Goal: Information Seeking & Learning: Learn about a topic

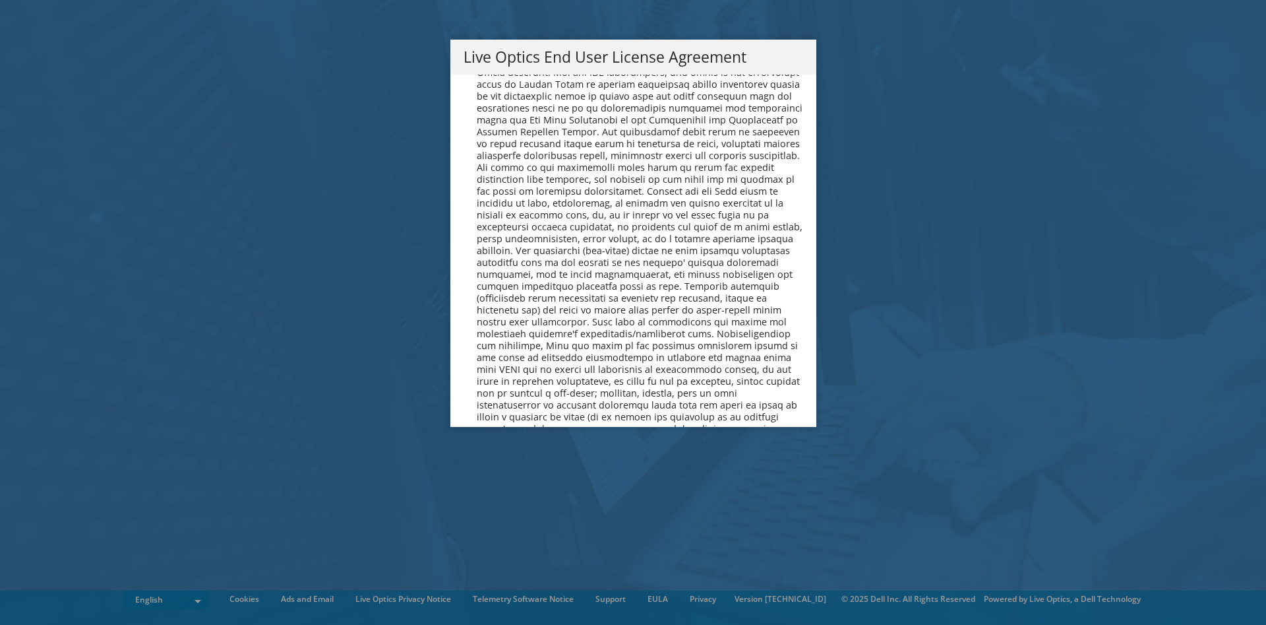
scroll to position [4834, 0]
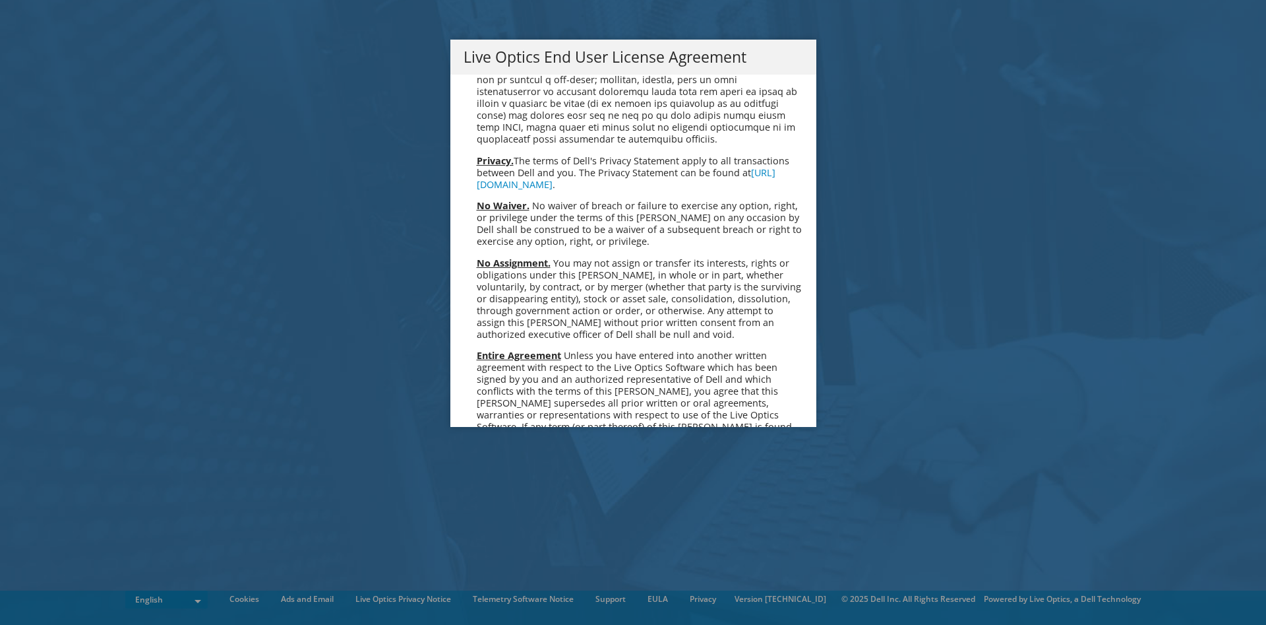
click at [479, 550] on link "Accept" at bounding box center [497, 566] width 67 height 32
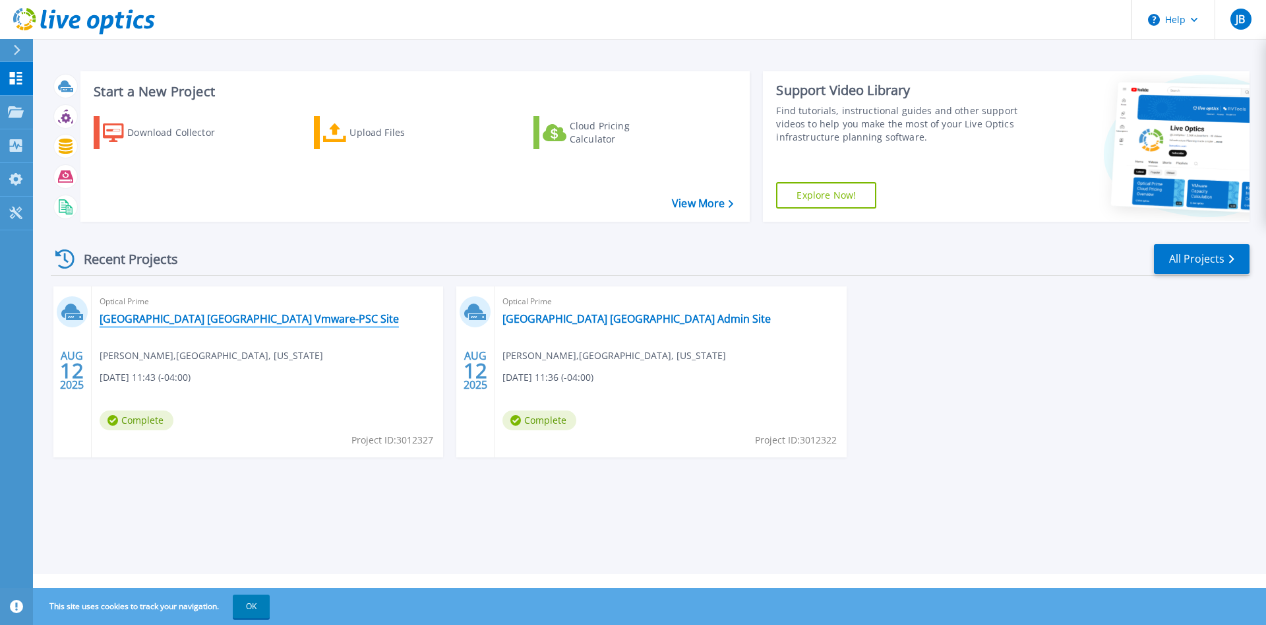
click at [173, 321] on link "Forsyth County GA Vmware-PSC Site" at bounding box center [249, 318] width 299 height 13
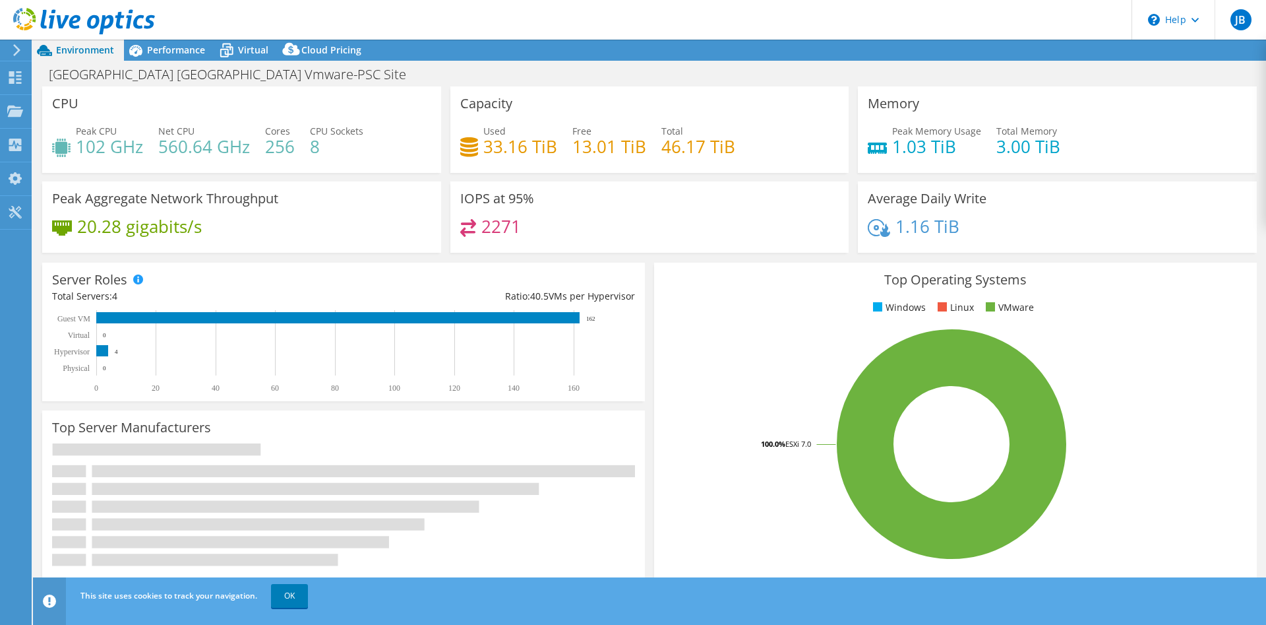
select select "USD"
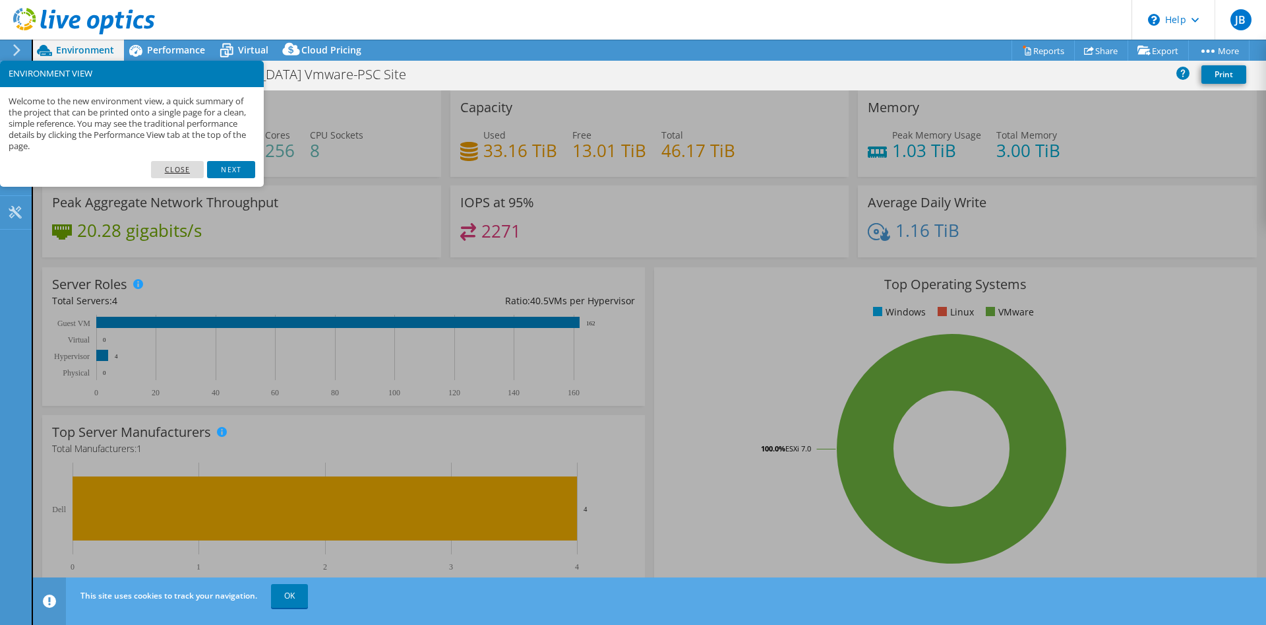
click at [181, 171] on link "Close" at bounding box center [177, 169] width 53 height 17
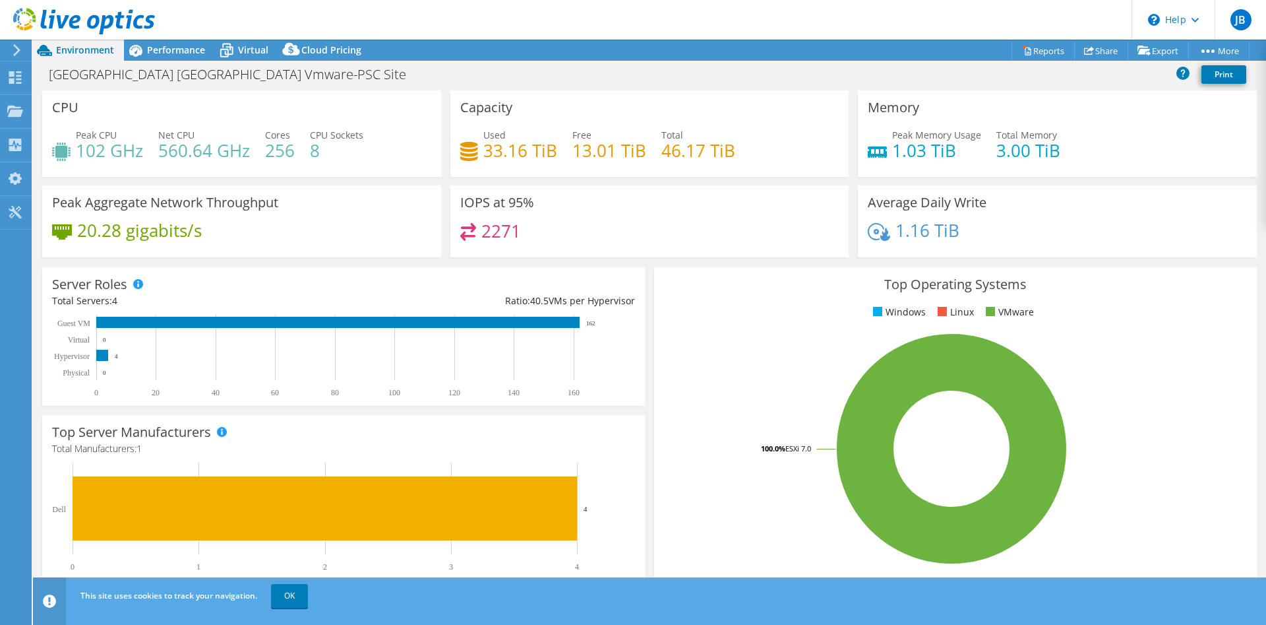
click at [16, 48] on use at bounding box center [16, 50] width 7 height 12
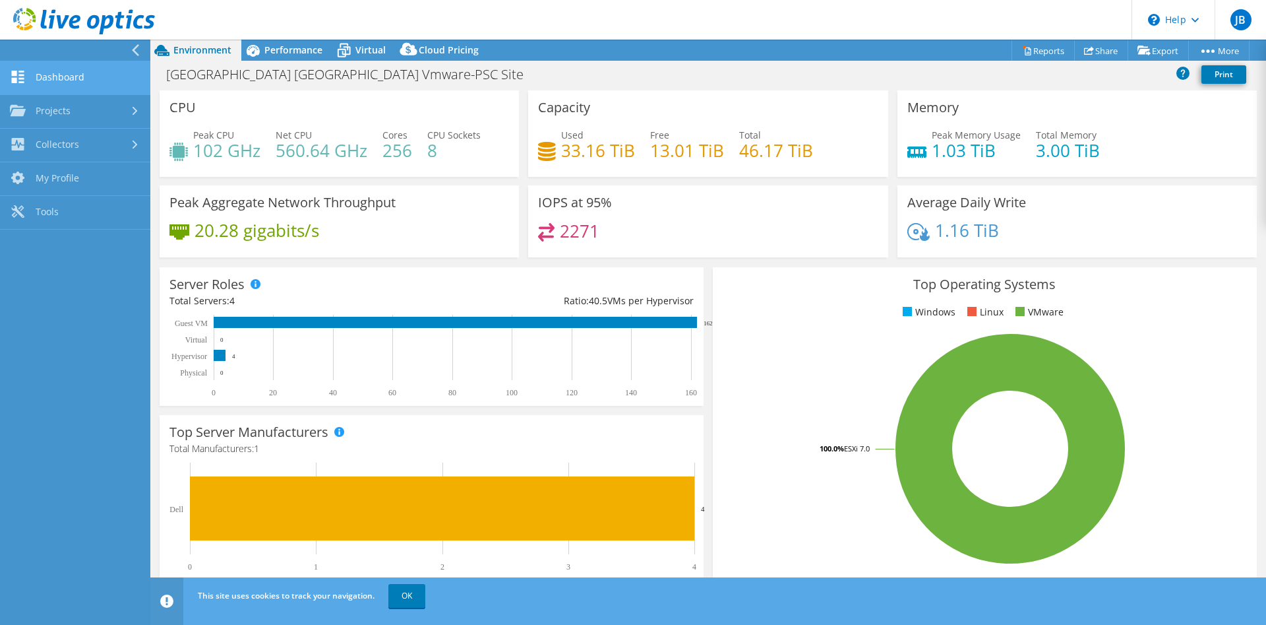
click at [35, 77] on link "Dashboard" at bounding box center [75, 78] width 150 height 34
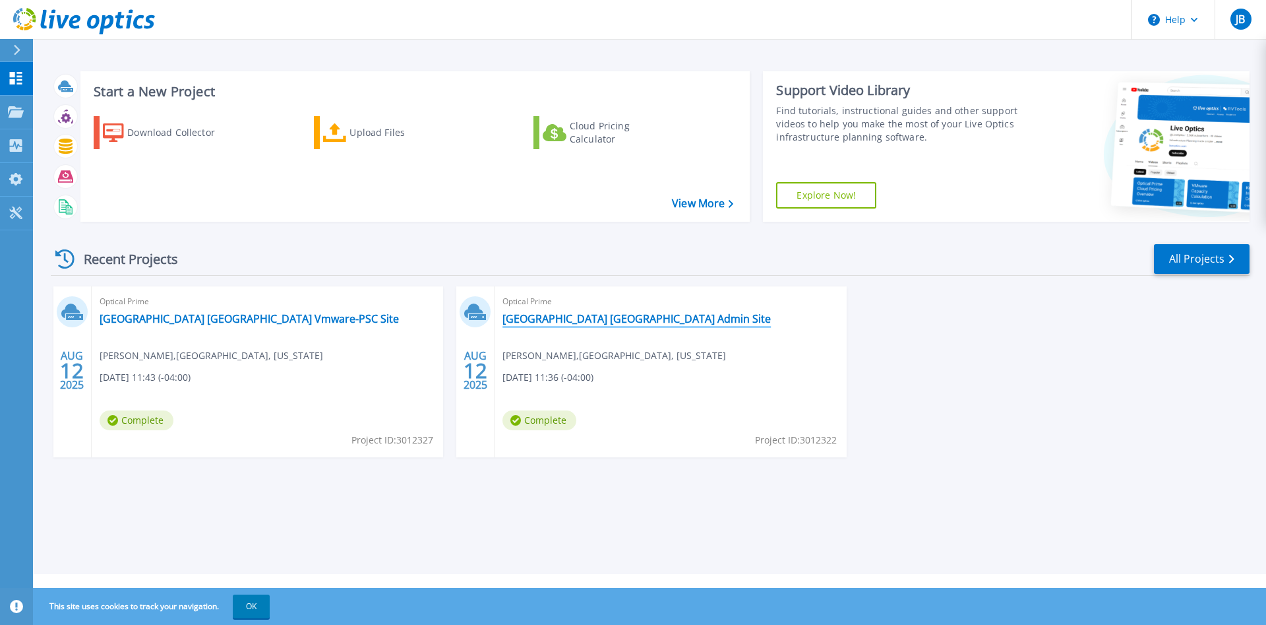
click at [586, 316] on link "Forsyth County GA Admin Site" at bounding box center [637, 318] width 268 height 13
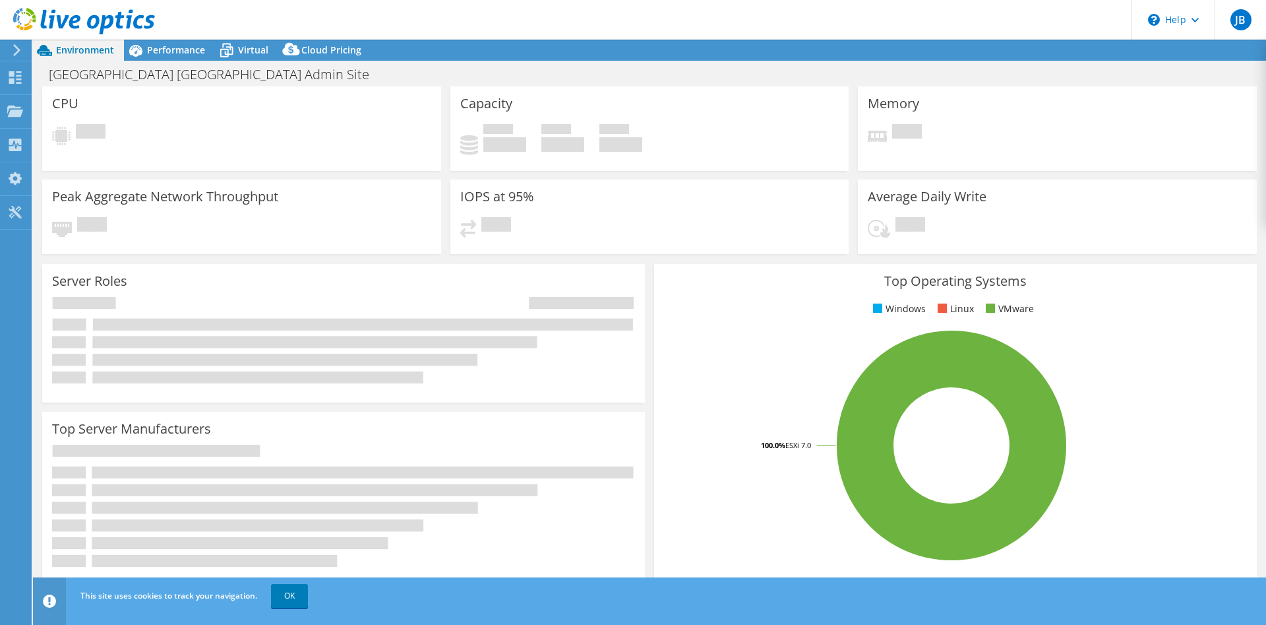
select select "USD"
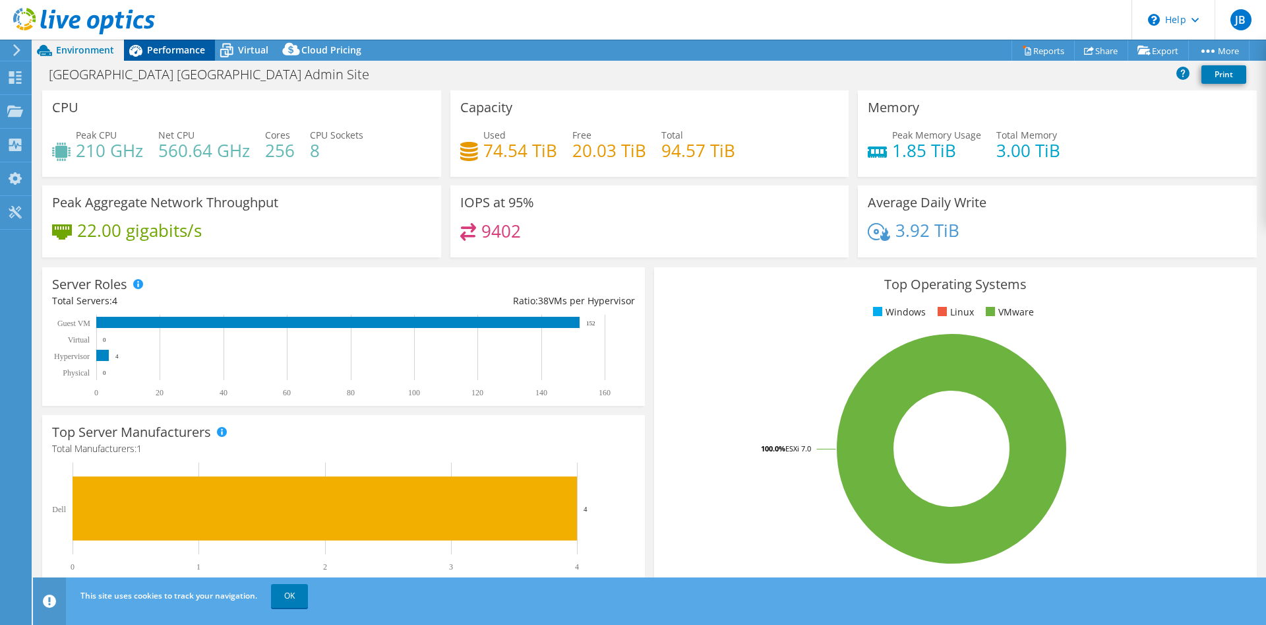
click at [168, 51] on span "Performance" at bounding box center [176, 50] width 58 height 13
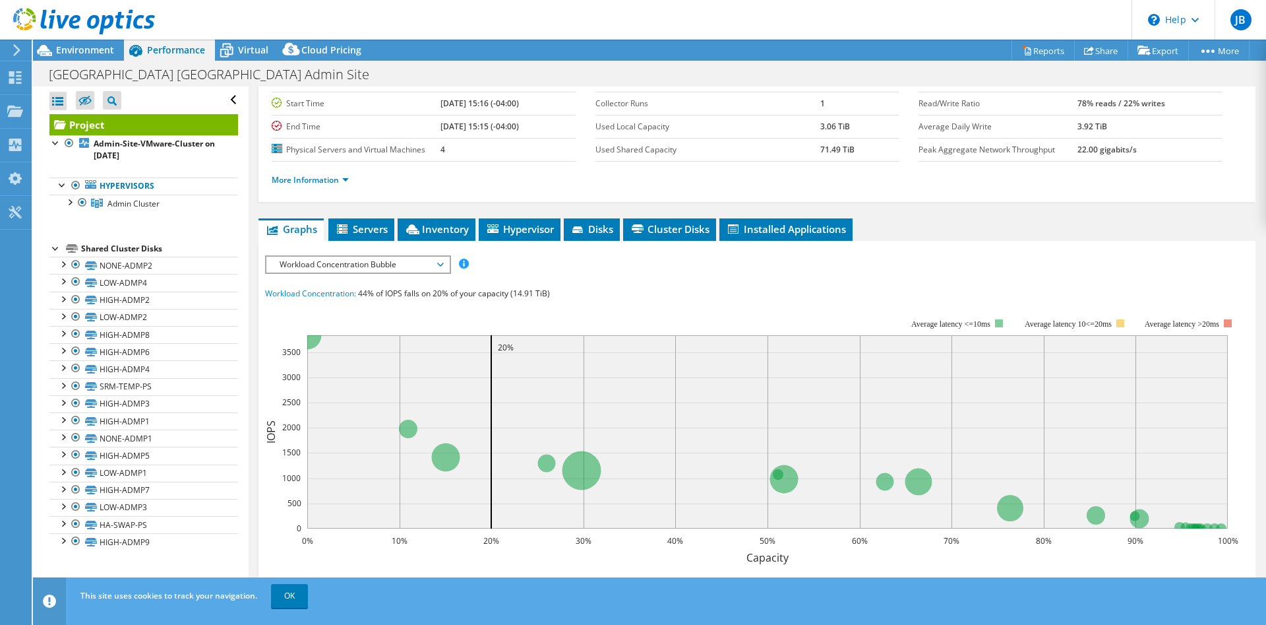
scroll to position [67, 0]
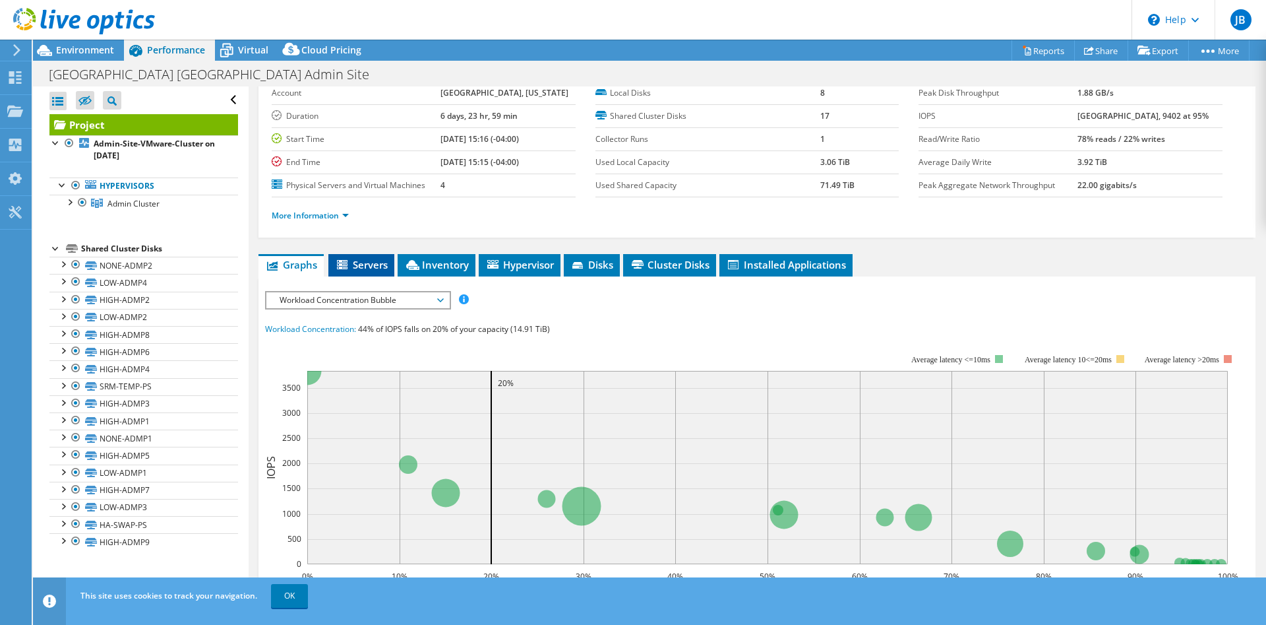
click at [355, 261] on span "Servers" at bounding box center [361, 264] width 53 height 13
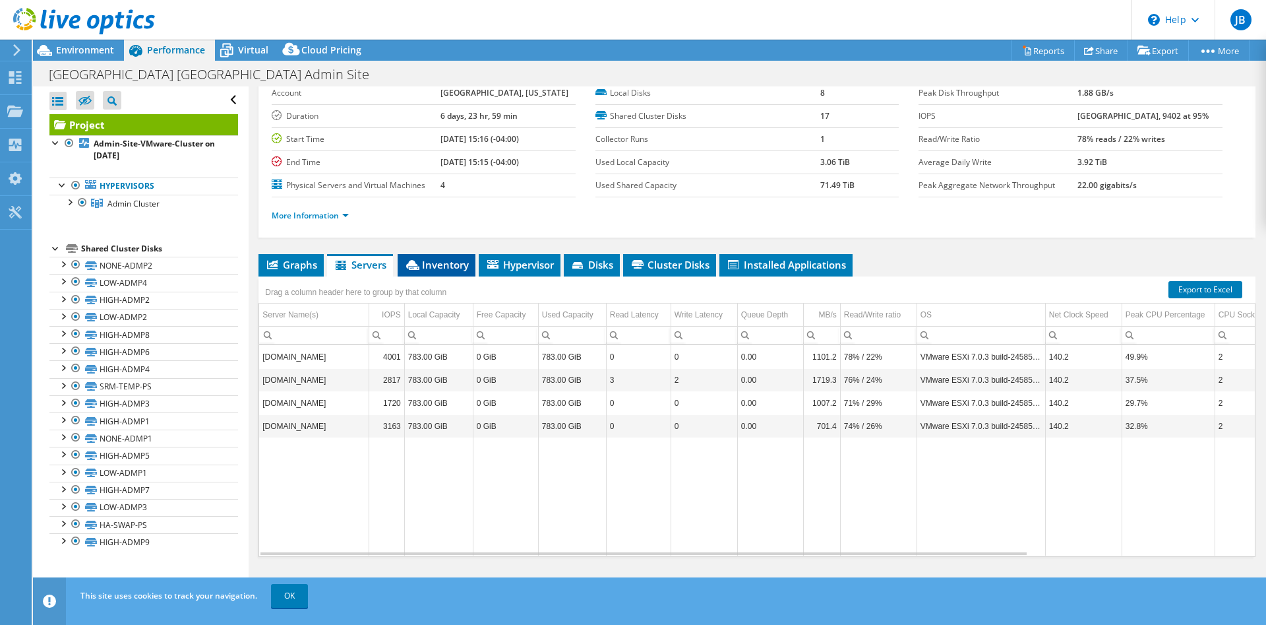
click at [462, 264] on span "Inventory" at bounding box center [436, 264] width 65 height 13
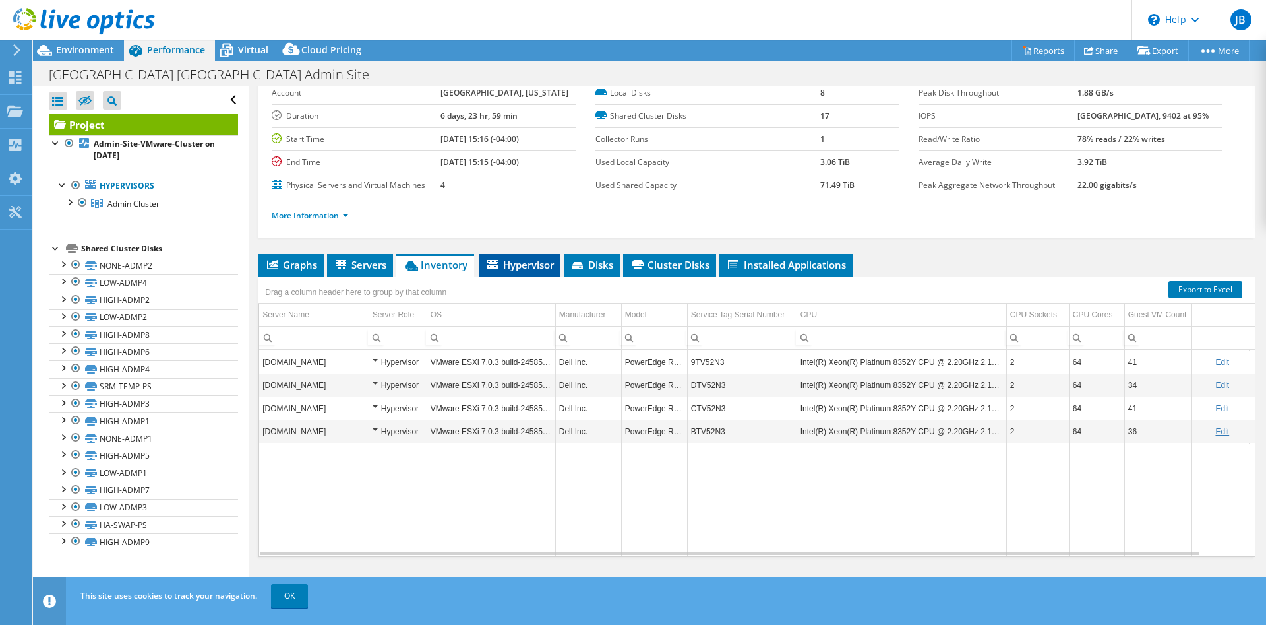
click at [509, 268] on span "Hypervisor" at bounding box center [519, 264] width 69 height 13
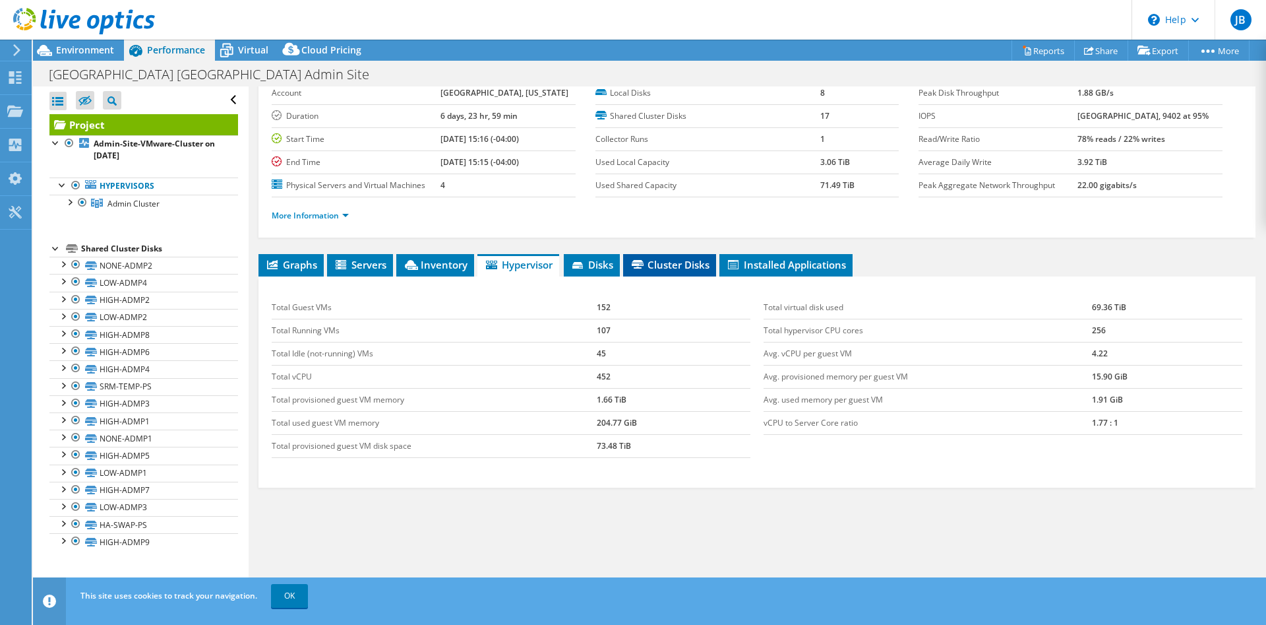
click at [656, 266] on span "Cluster Disks" at bounding box center [670, 264] width 80 height 13
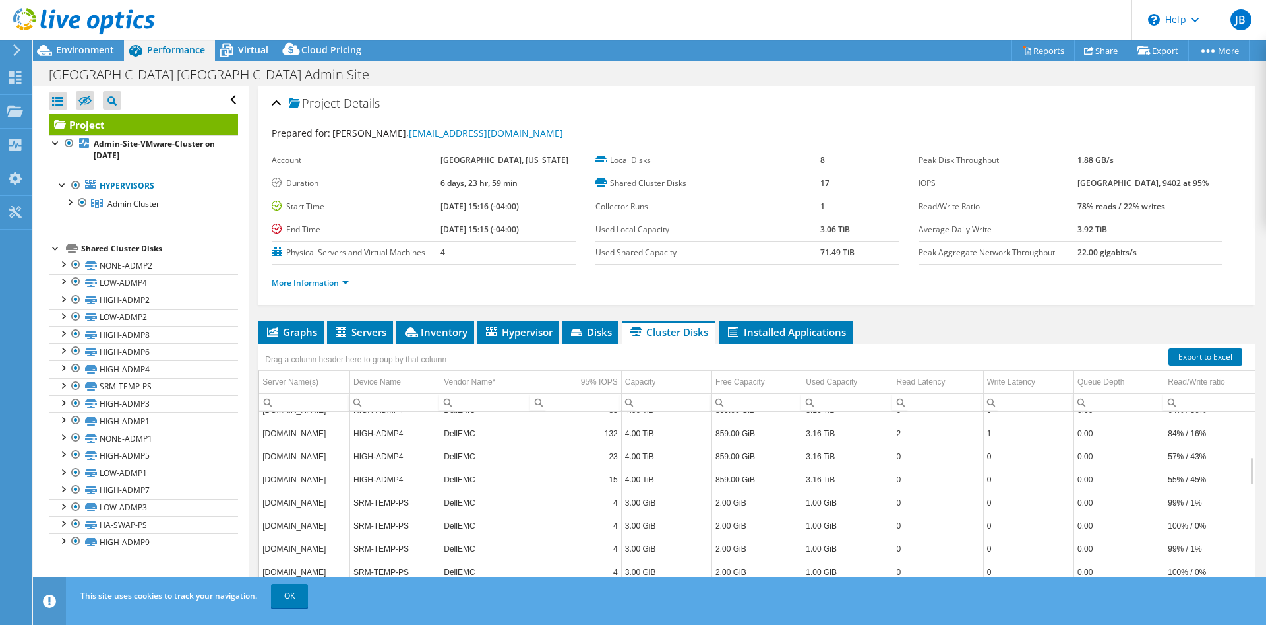
scroll to position [251, 0]
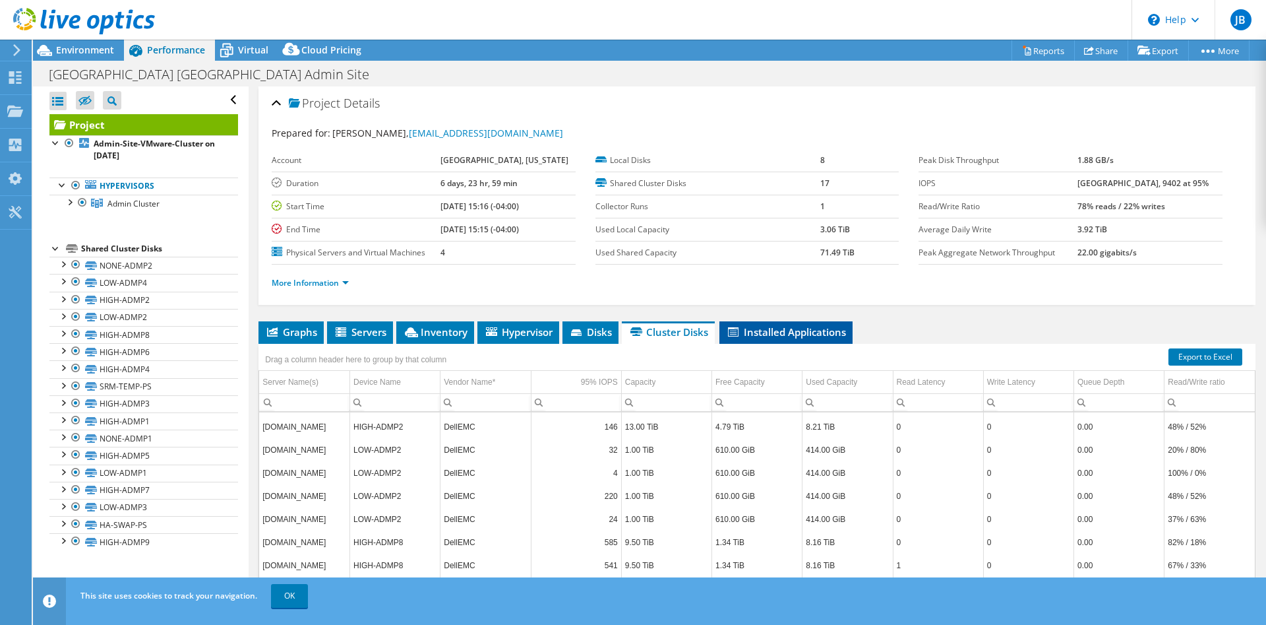
click at [787, 336] on span "Installed Applications" at bounding box center [786, 331] width 120 height 13
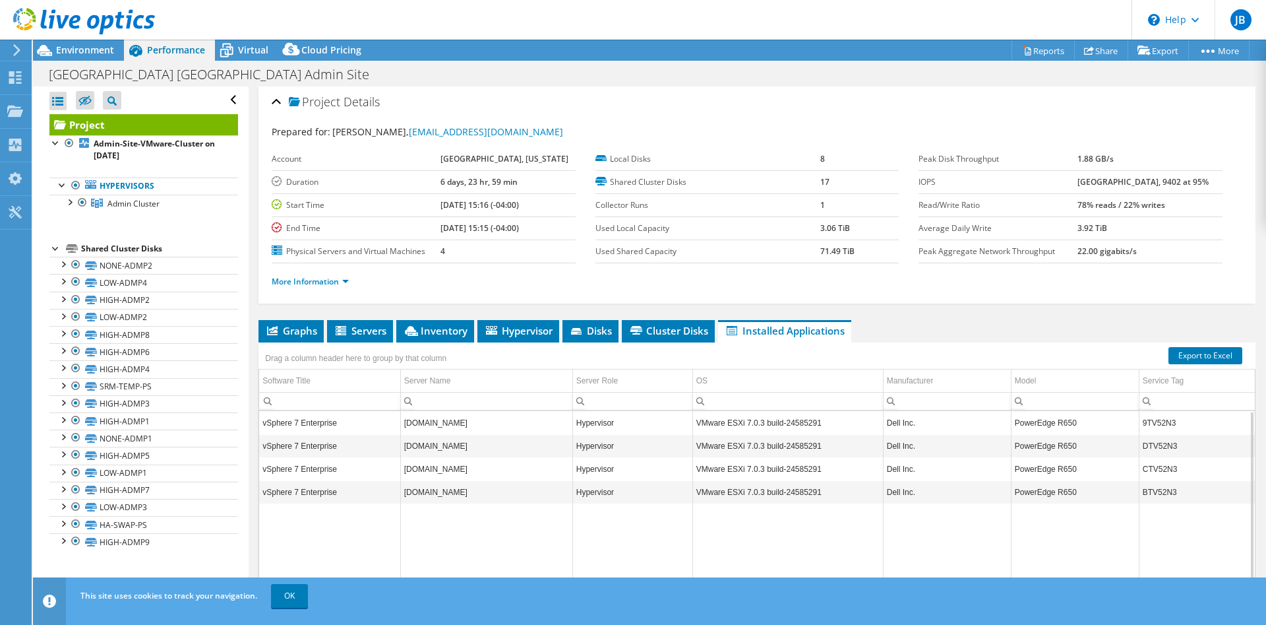
scroll to position [0, 0]
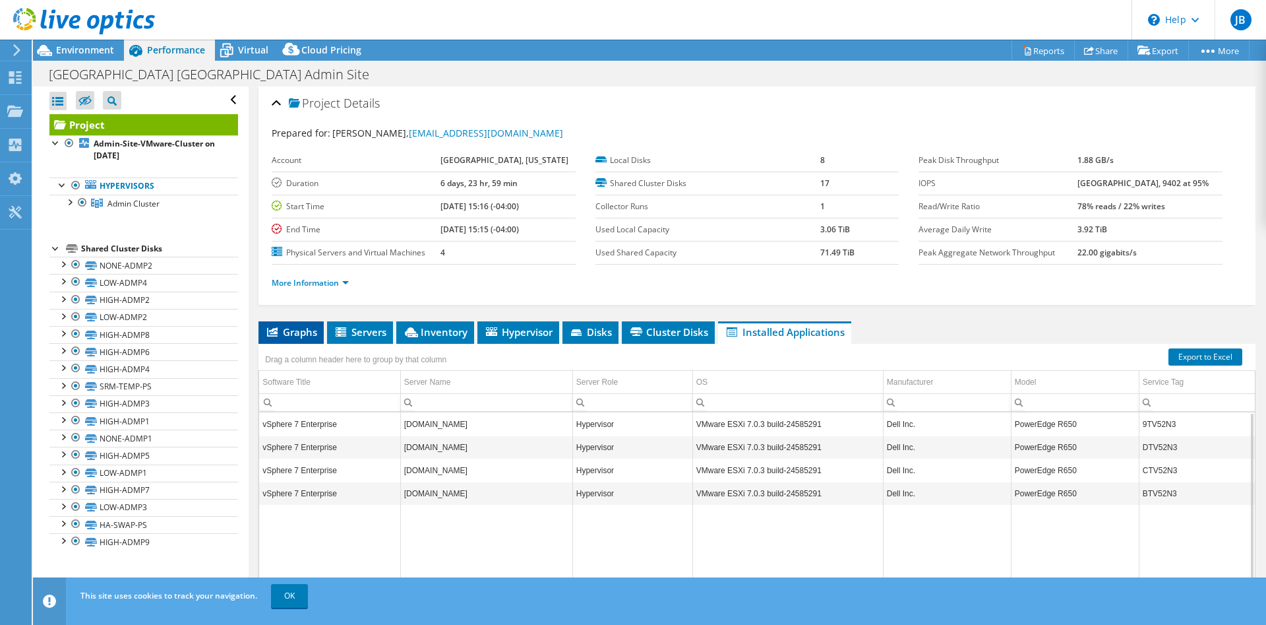
click at [301, 327] on span "Graphs" at bounding box center [291, 331] width 52 height 13
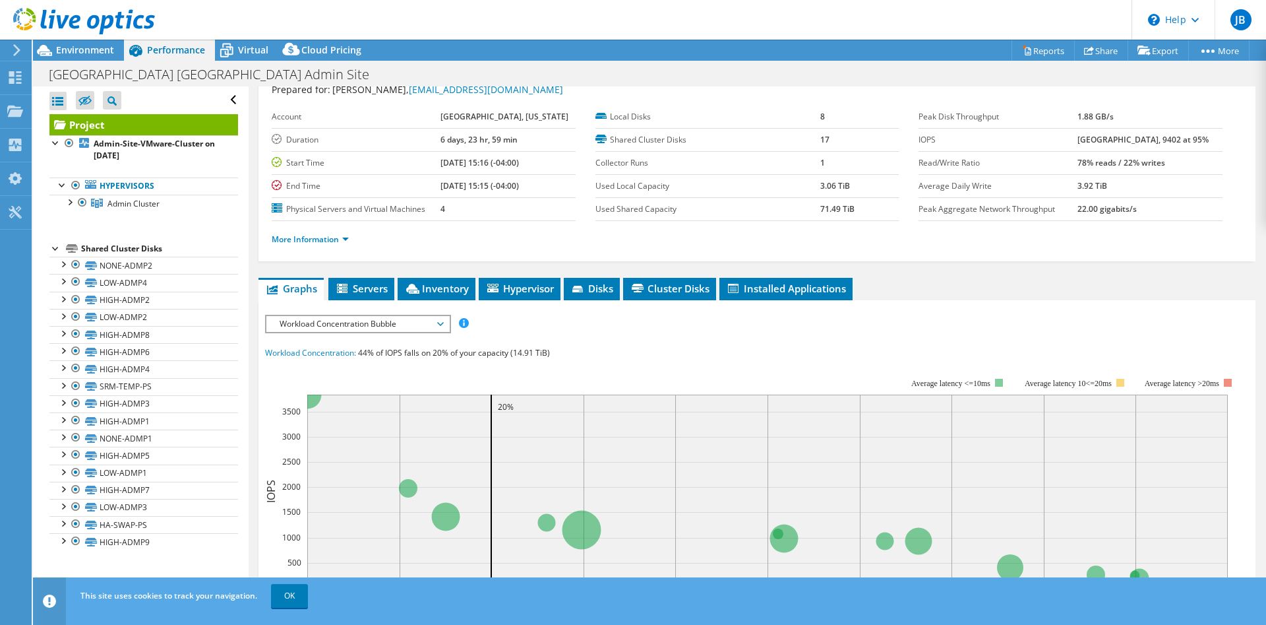
scroll to position [67, 0]
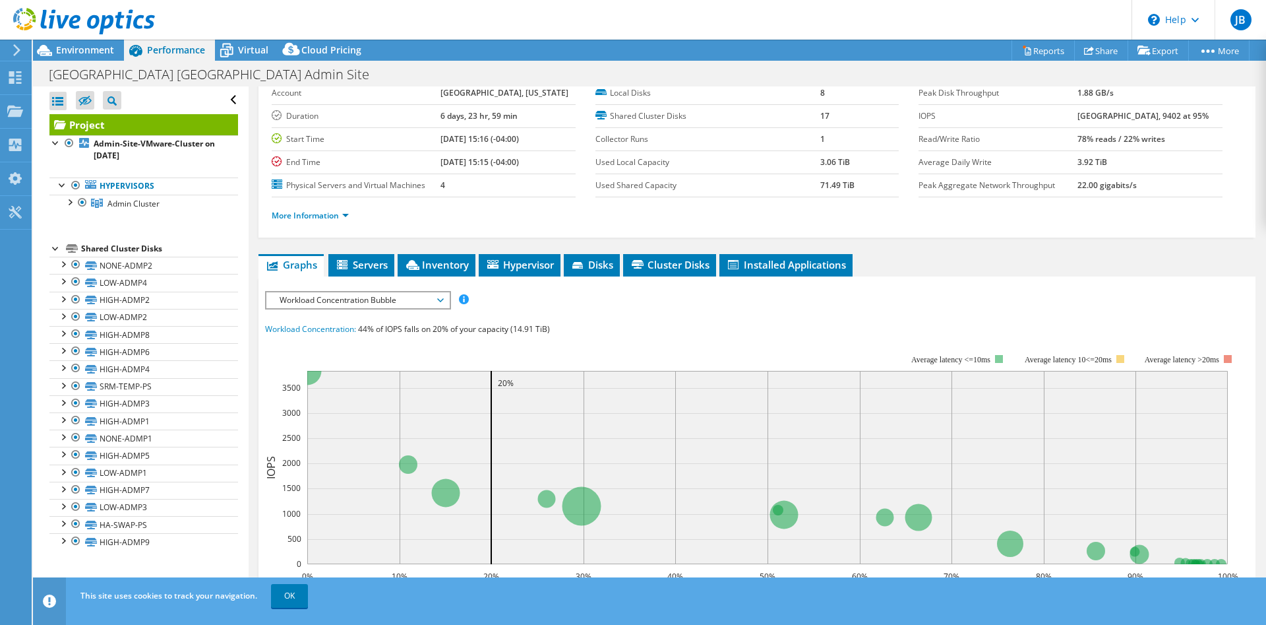
click at [411, 303] on span "Workload Concentration Bubble" at bounding box center [357, 300] width 169 height 16
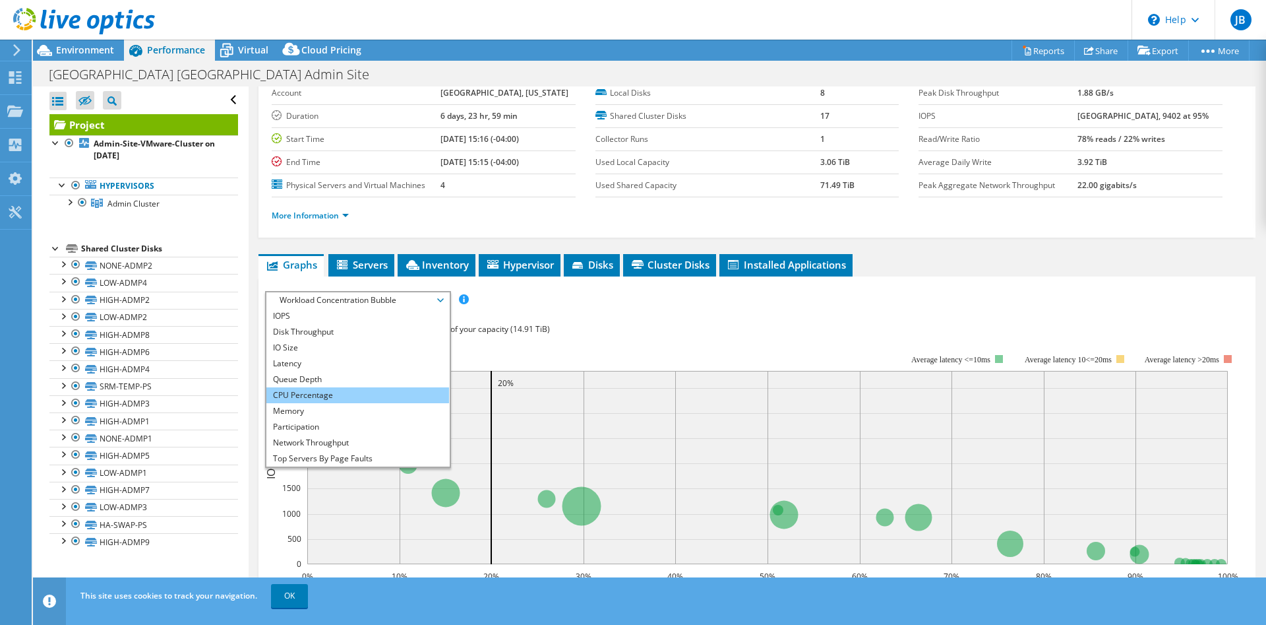
click at [340, 394] on li "CPU Percentage" at bounding box center [357, 395] width 183 height 16
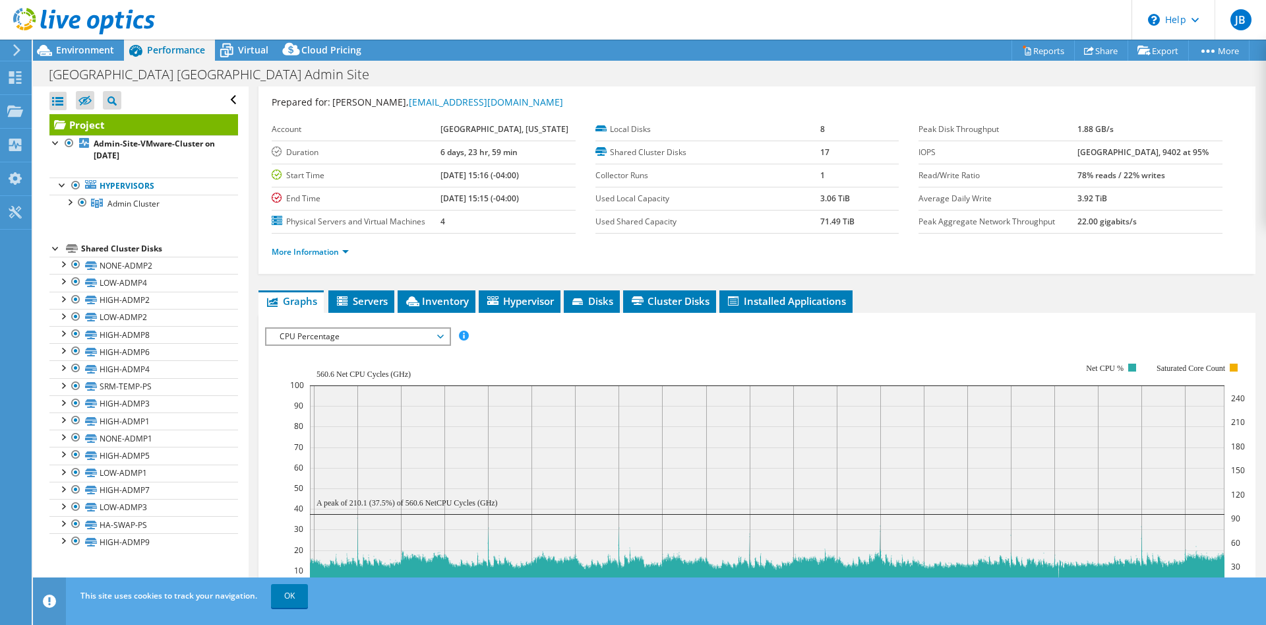
scroll to position [0, 0]
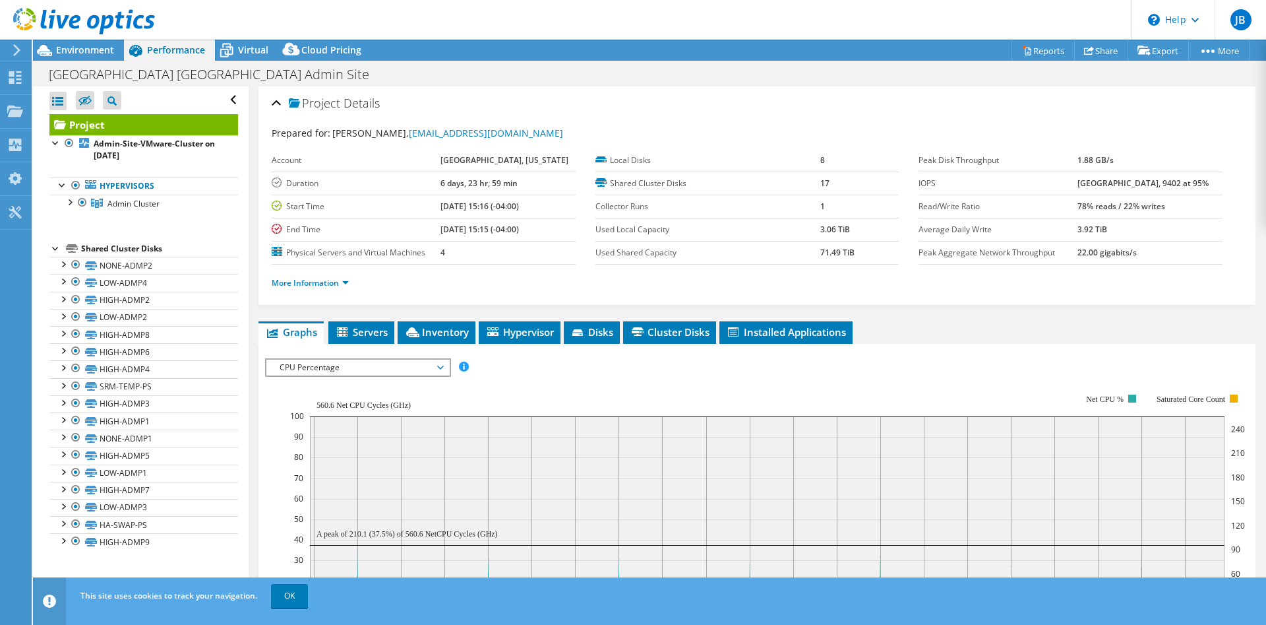
click at [313, 373] on span "CPU Percentage" at bounding box center [357, 367] width 169 height 16
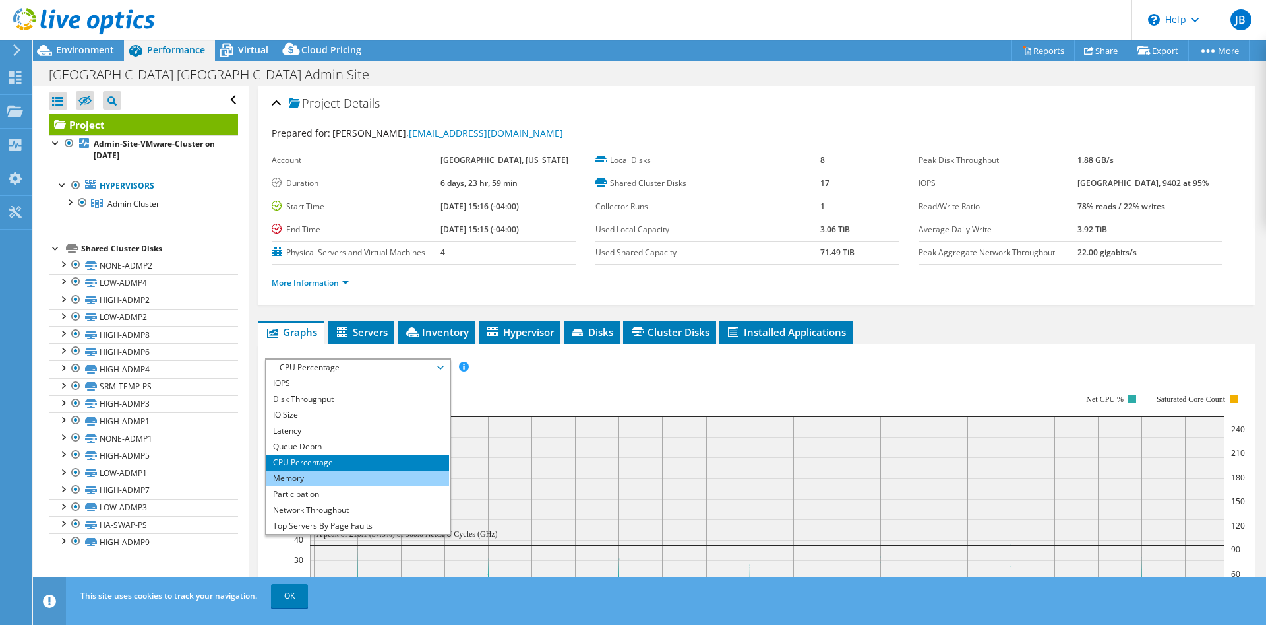
click at [296, 479] on li "Memory" at bounding box center [357, 478] width 183 height 16
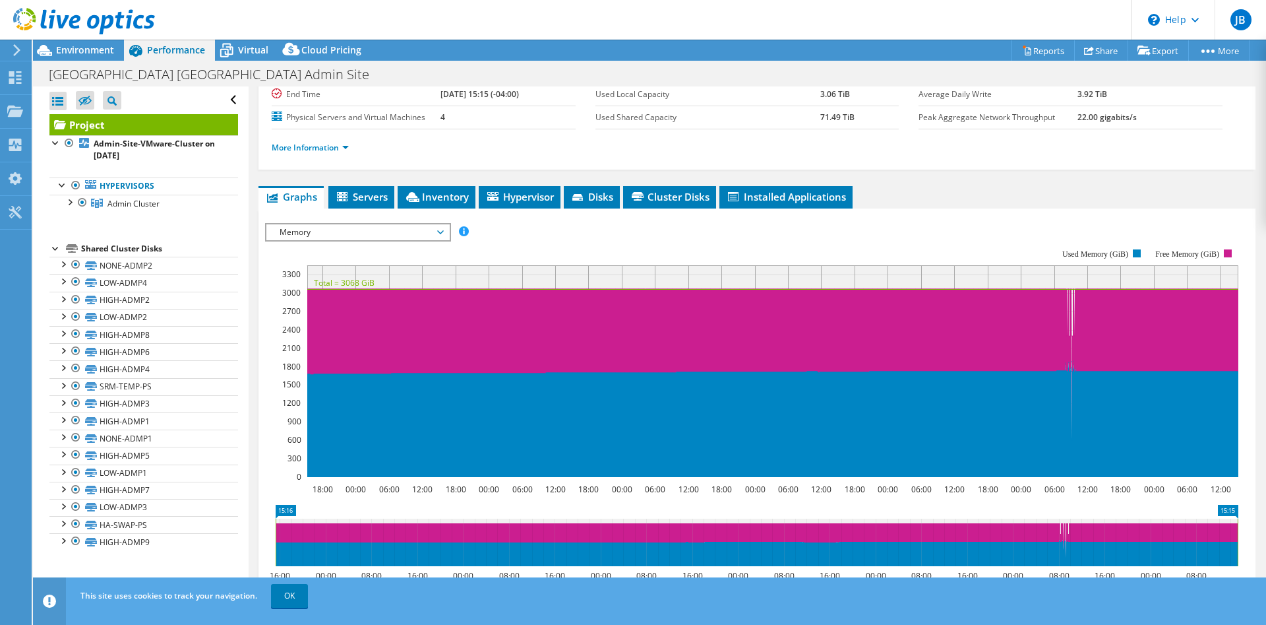
scroll to position [135, 0]
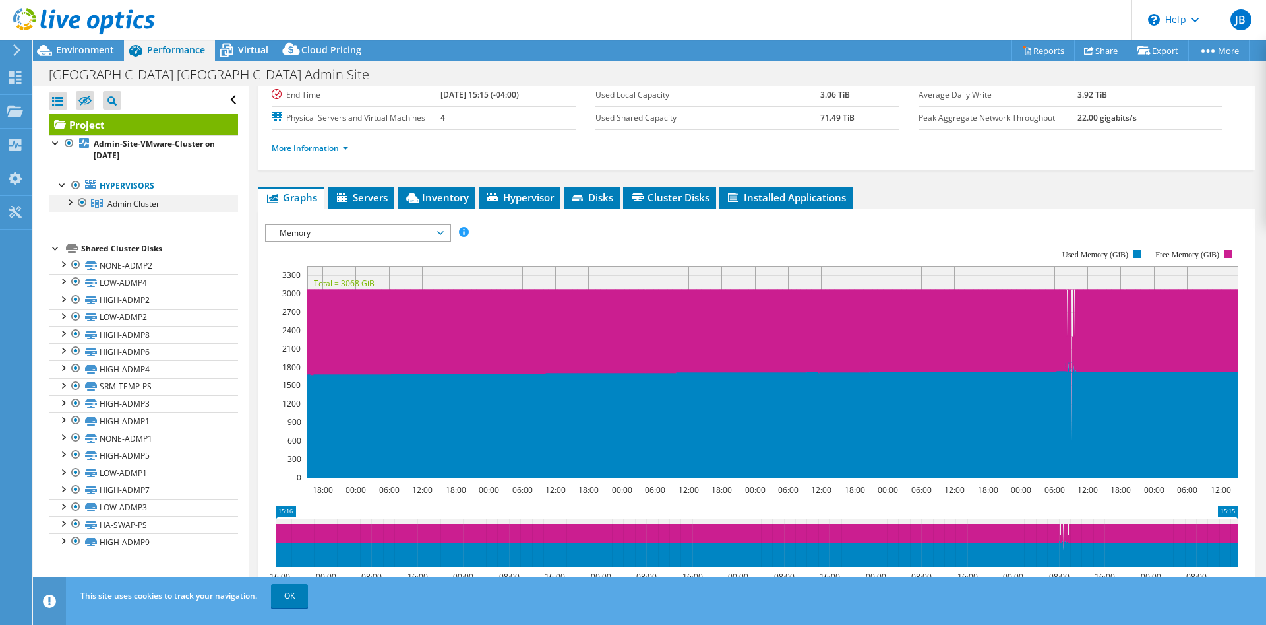
click at [72, 201] on div at bounding box center [69, 201] width 13 height 13
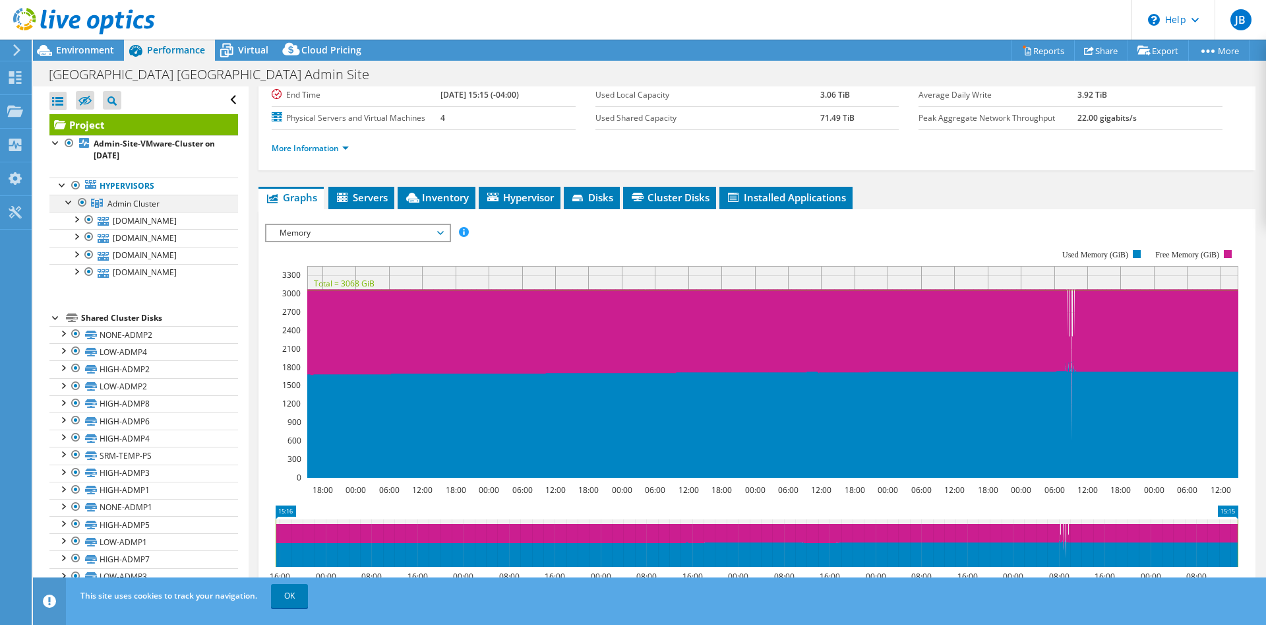
click at [72, 201] on div at bounding box center [69, 201] width 13 height 13
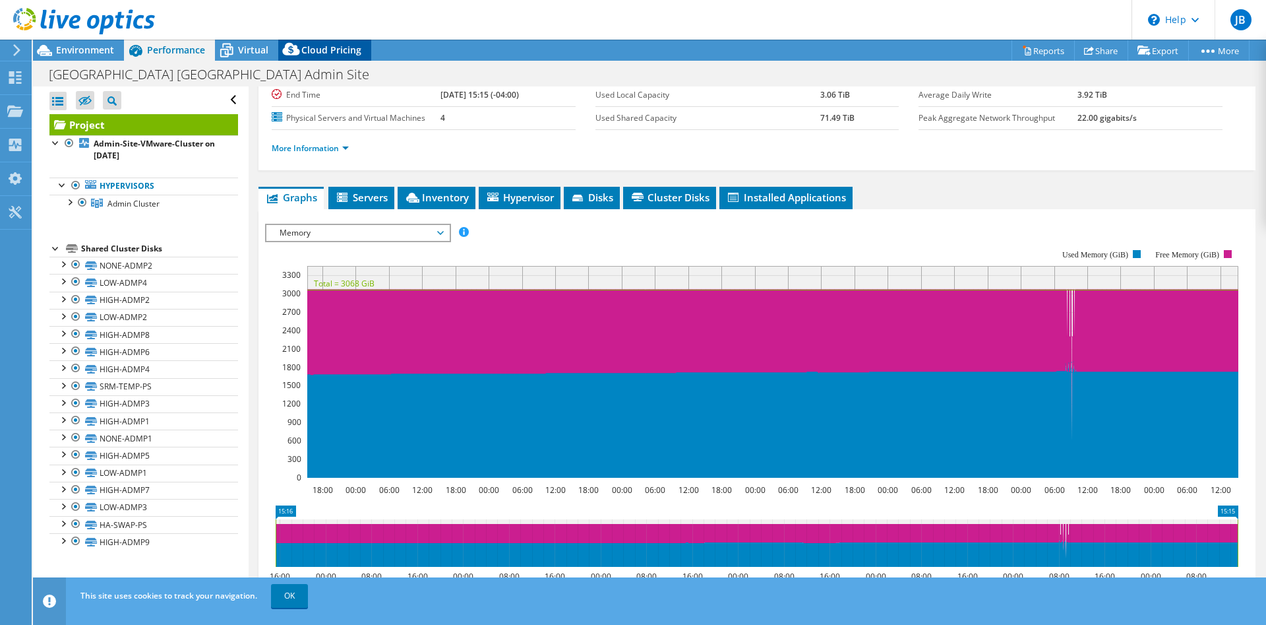
click at [312, 58] on div "Cloud Pricing" at bounding box center [324, 50] width 93 height 21
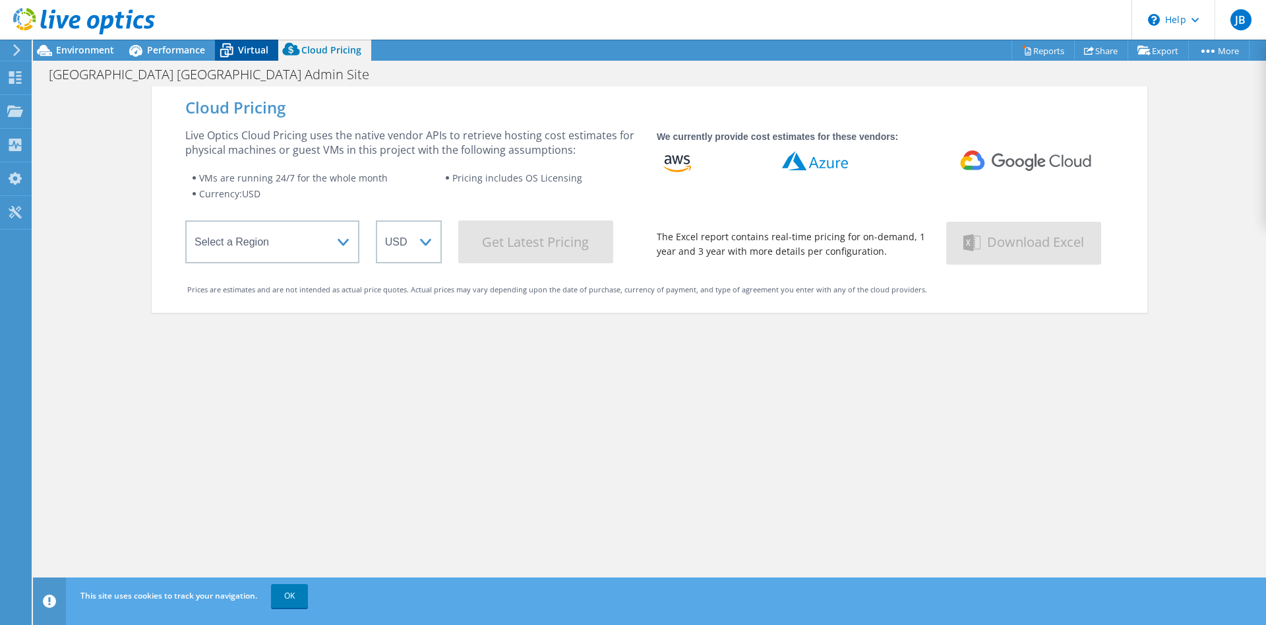
click at [227, 53] on icon at bounding box center [226, 51] width 13 height 11
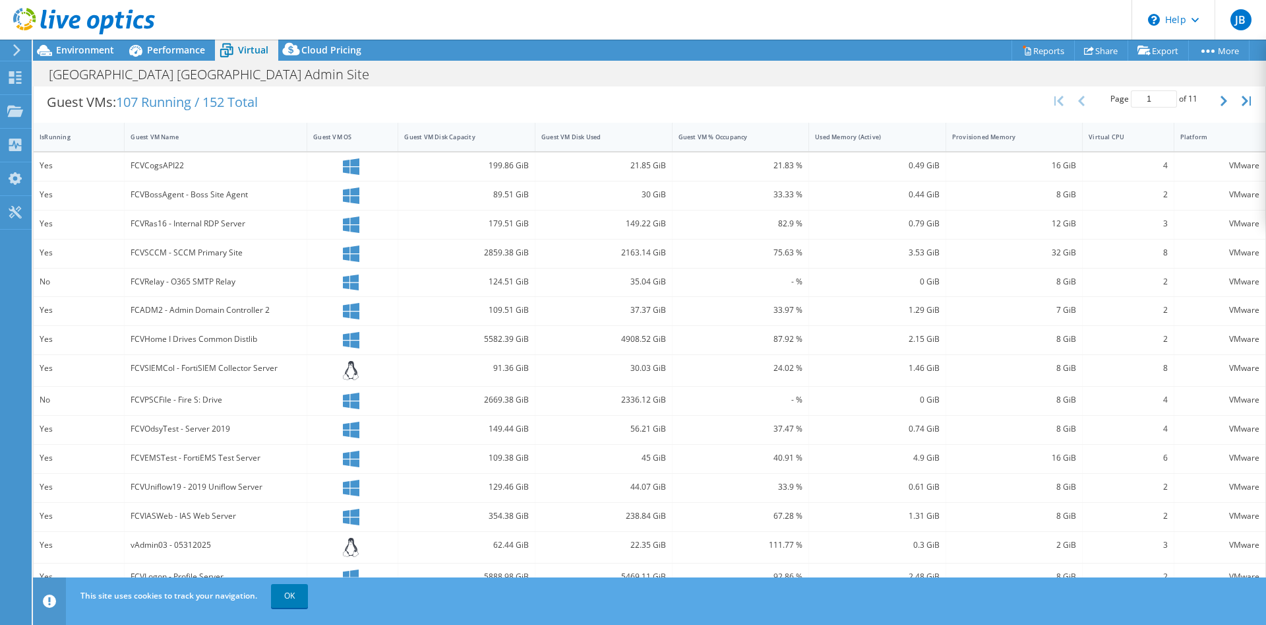
scroll to position [130, 0]
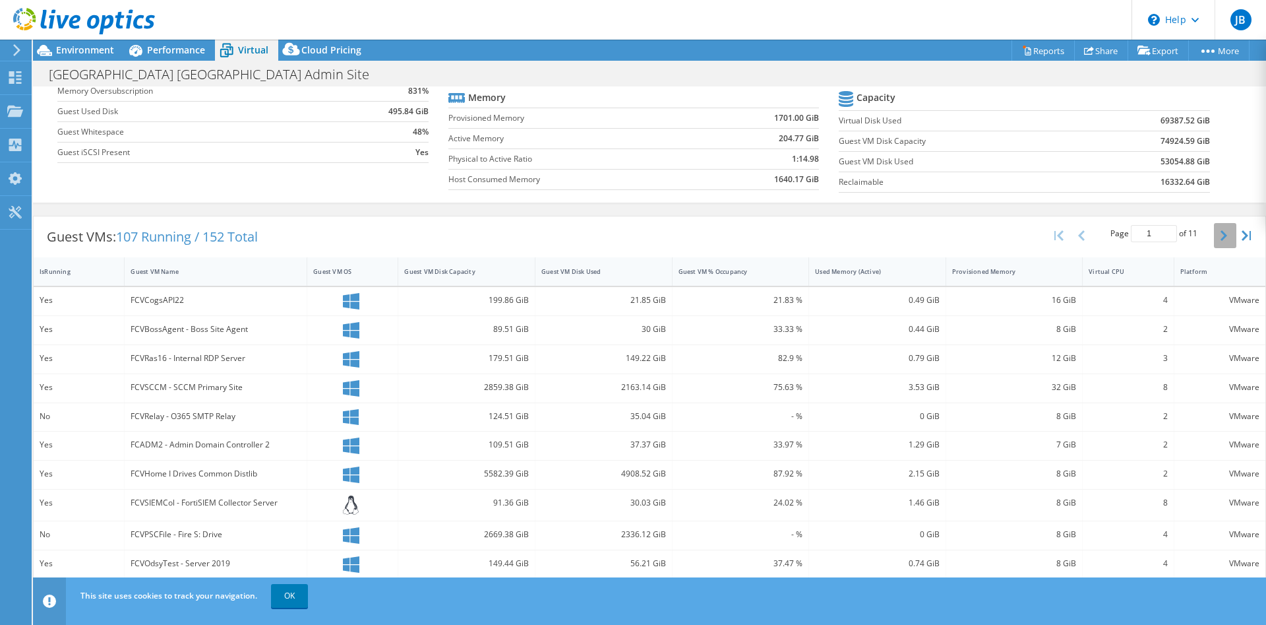
click at [1220, 233] on button "button" at bounding box center [1225, 235] width 22 height 25
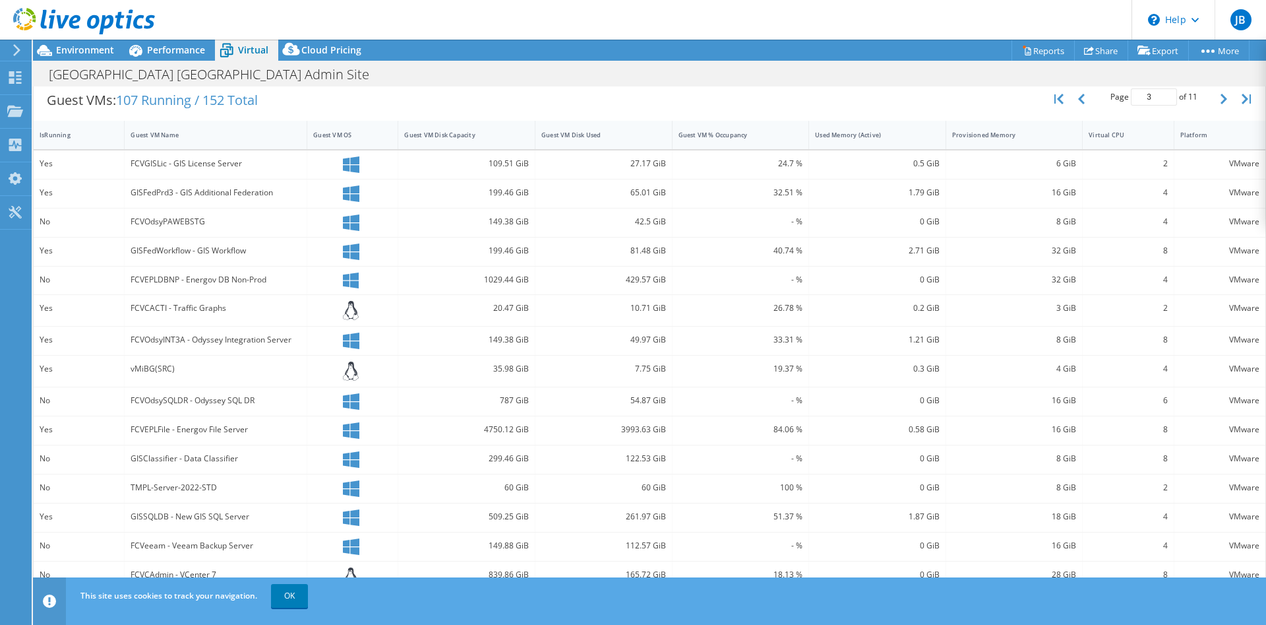
click at [1214, 93] on div "Page 3 of 11 5 rows 10 rows 20 rows 25 rows 50 rows 100 rows" at bounding box center [1154, 98] width 120 height 25
click at [1215, 94] on button "button" at bounding box center [1225, 98] width 22 height 25
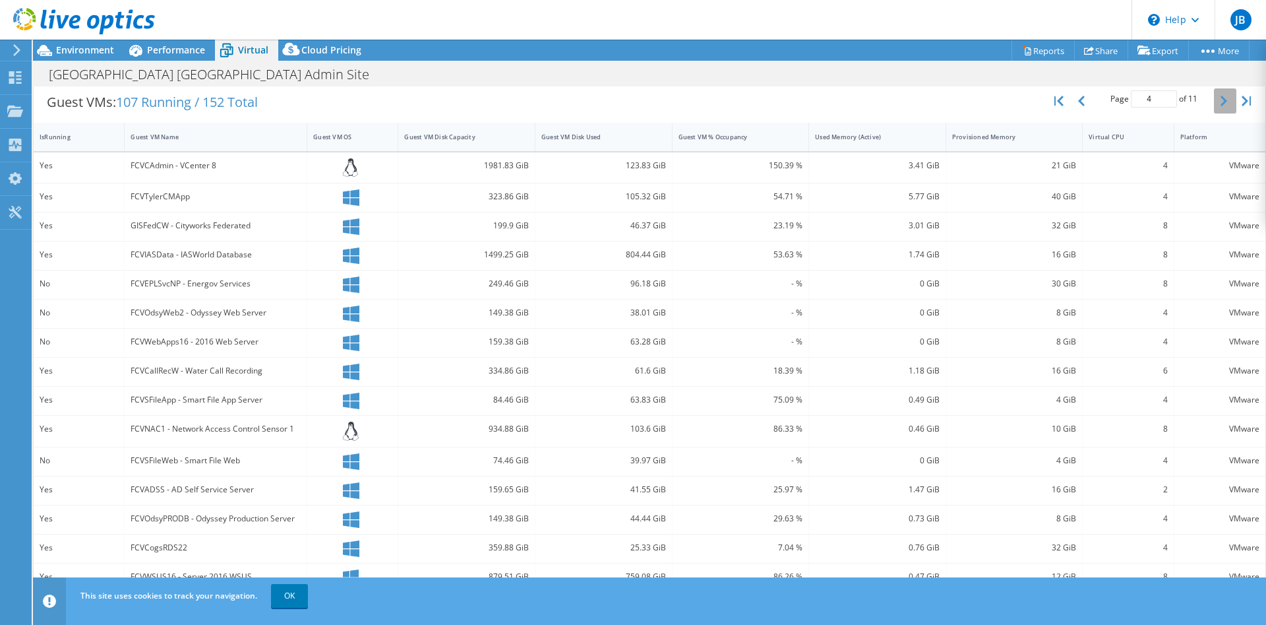
click at [1215, 94] on button "button" at bounding box center [1225, 100] width 22 height 25
type input "5"
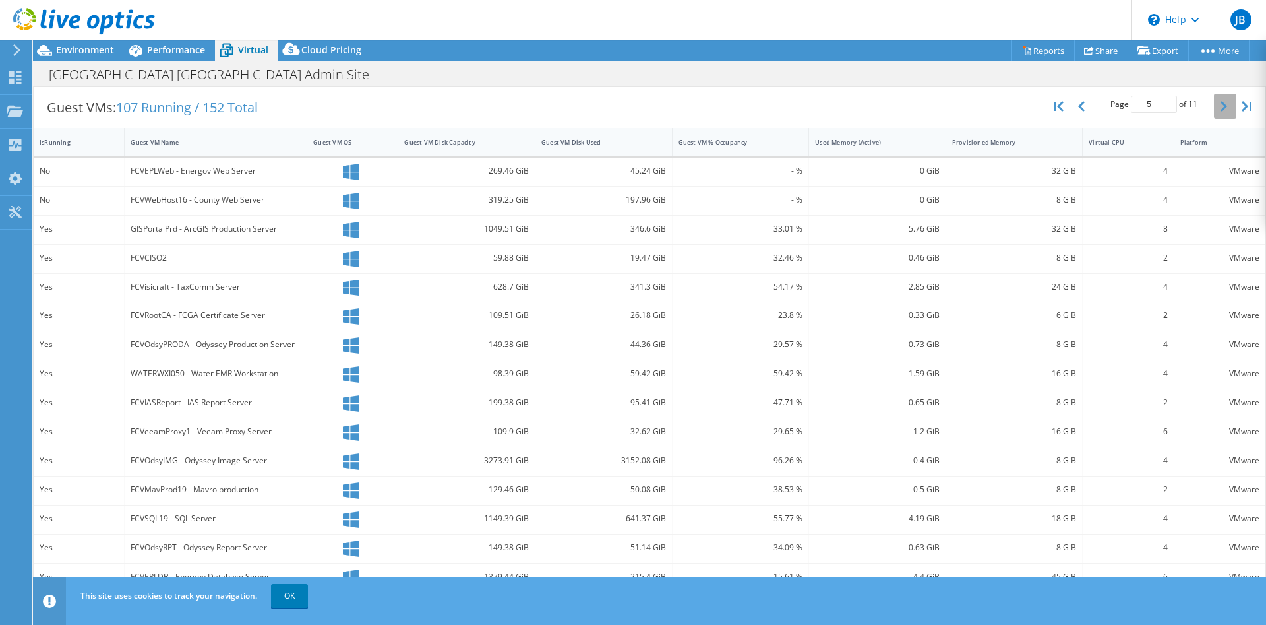
scroll to position [259, 0]
click at [1215, 94] on div at bounding box center [1225, 106] width 22 height 25
click at [92, 59] on div "Environment" at bounding box center [78, 50] width 91 height 21
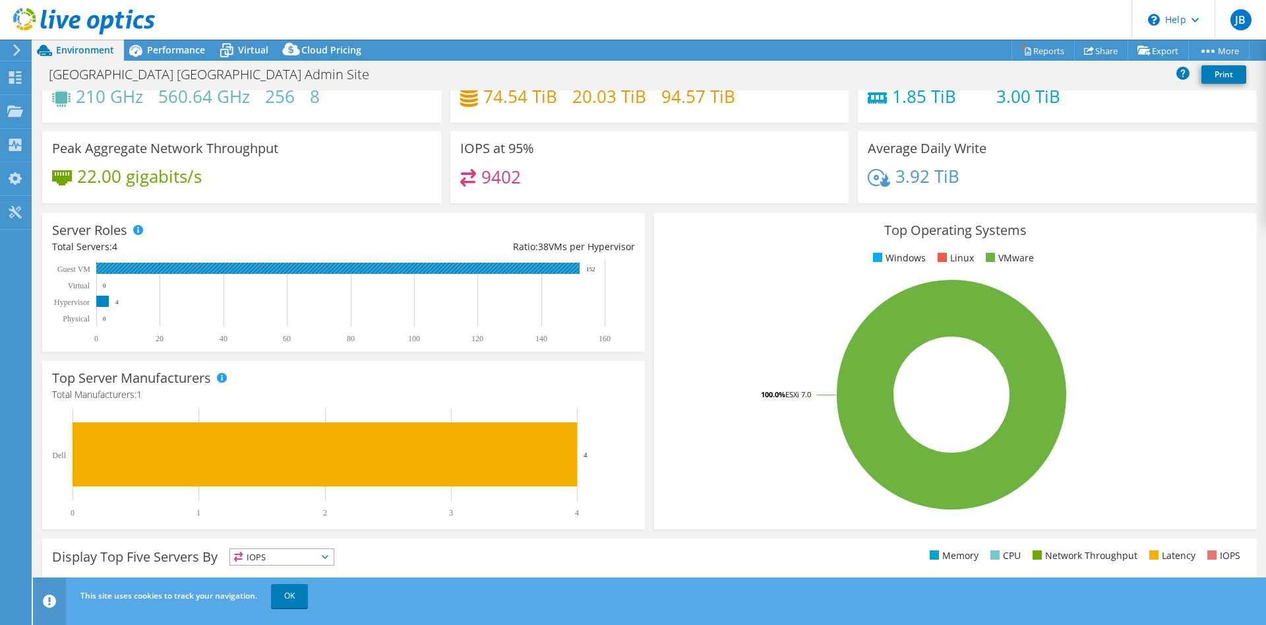
scroll to position [0, 0]
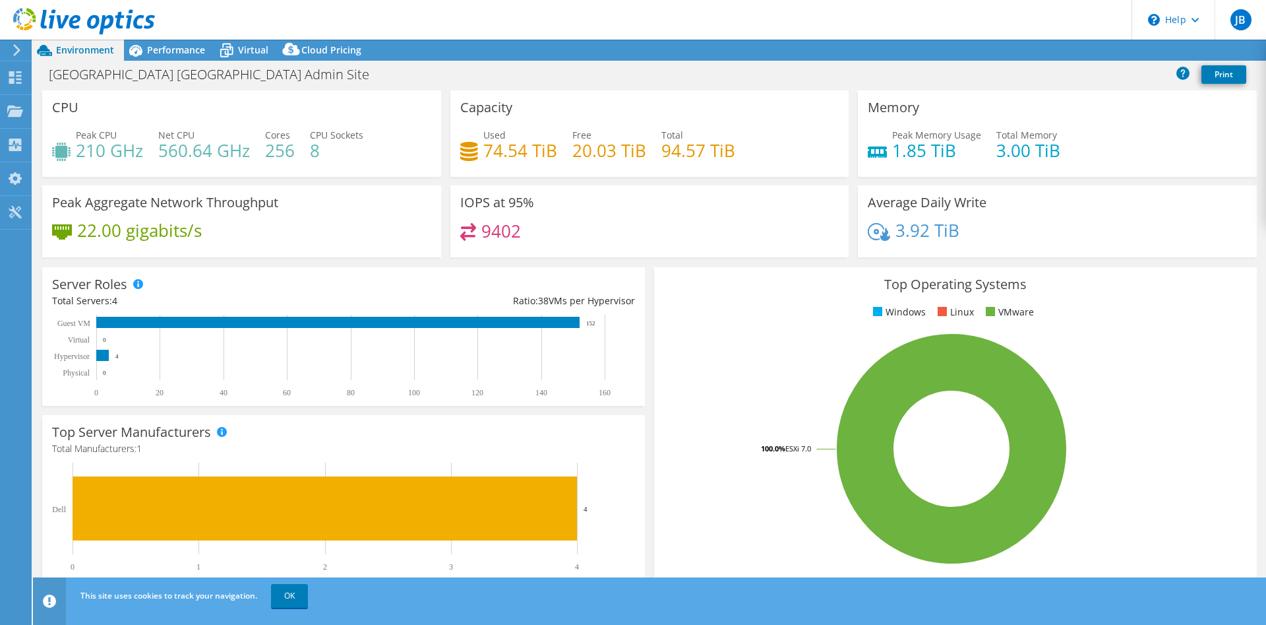
select select "USD"
click at [162, 48] on span "Performance" at bounding box center [176, 50] width 58 height 13
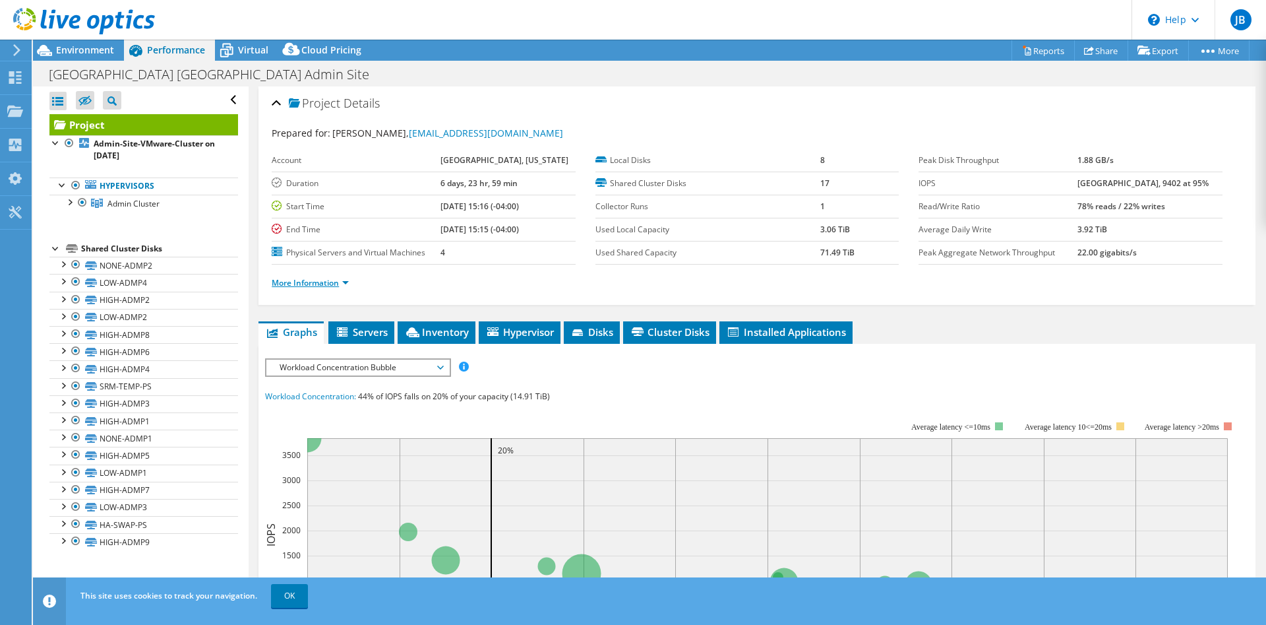
click at [343, 282] on link "More Information" at bounding box center [310, 282] width 77 height 11
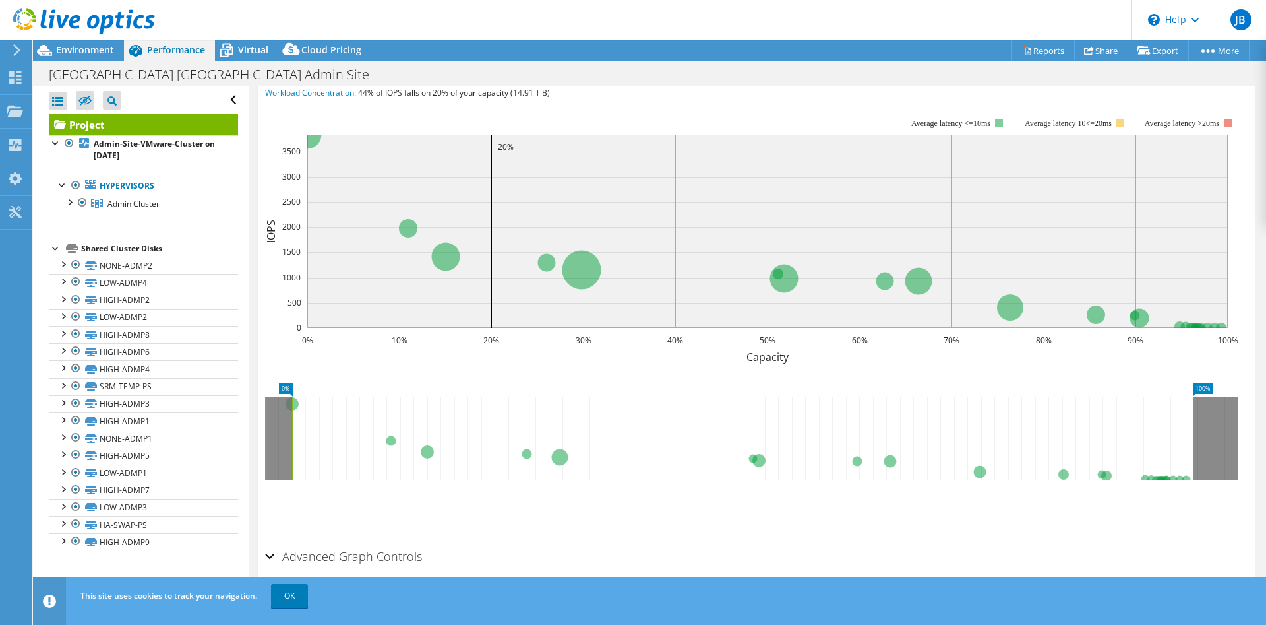
scroll to position [537, 0]
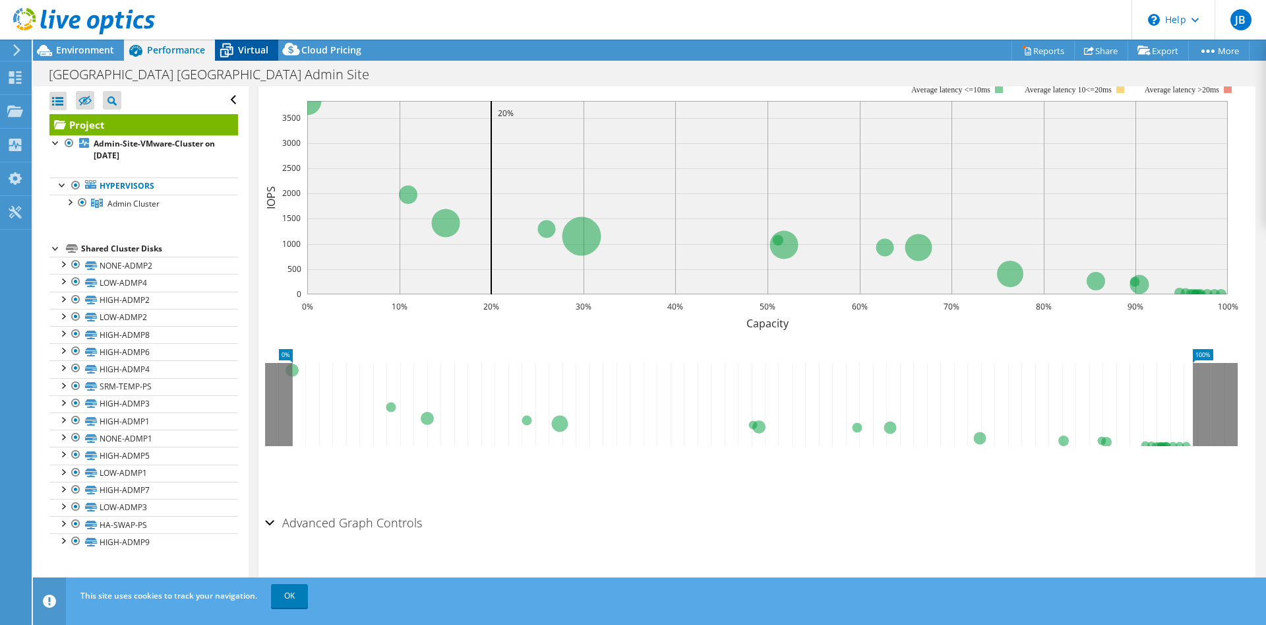
click at [256, 49] on span "Virtual" at bounding box center [253, 50] width 30 height 13
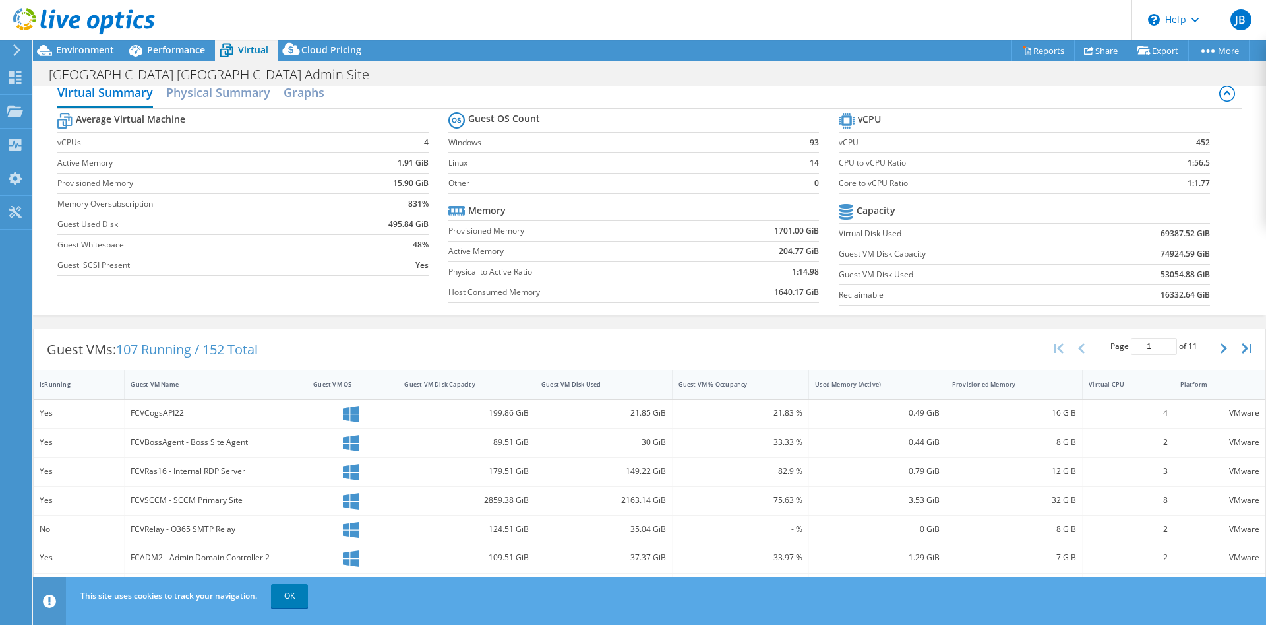
scroll to position [0, 0]
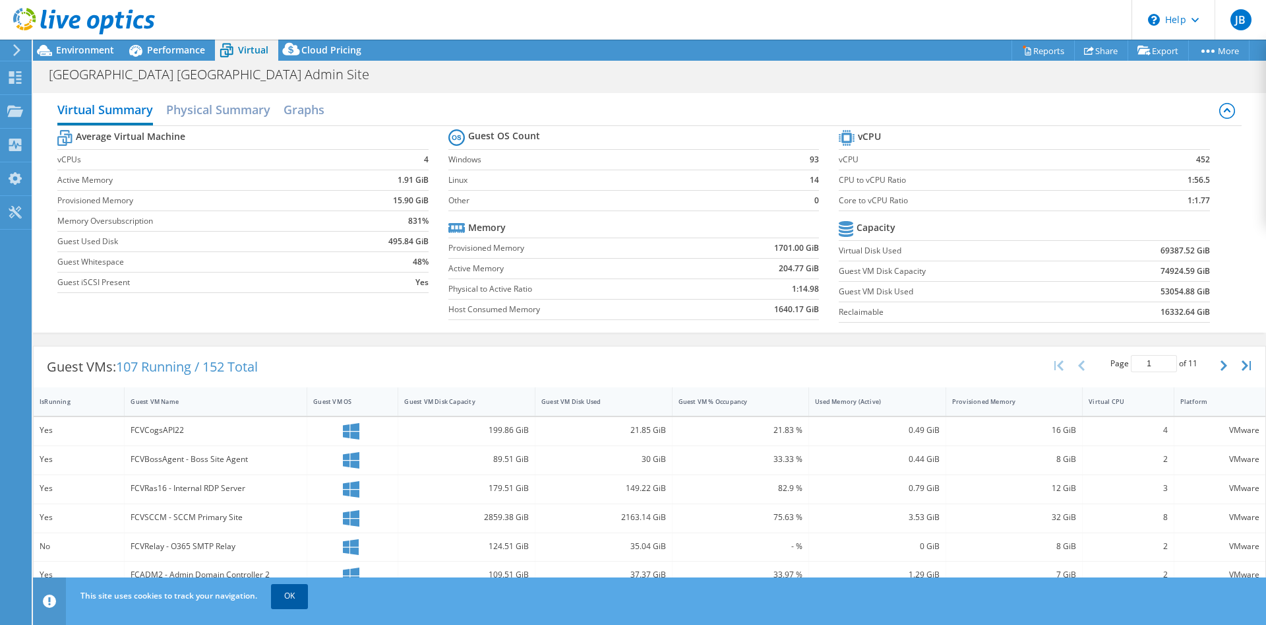
click at [290, 589] on link "OK" at bounding box center [289, 596] width 37 height 24
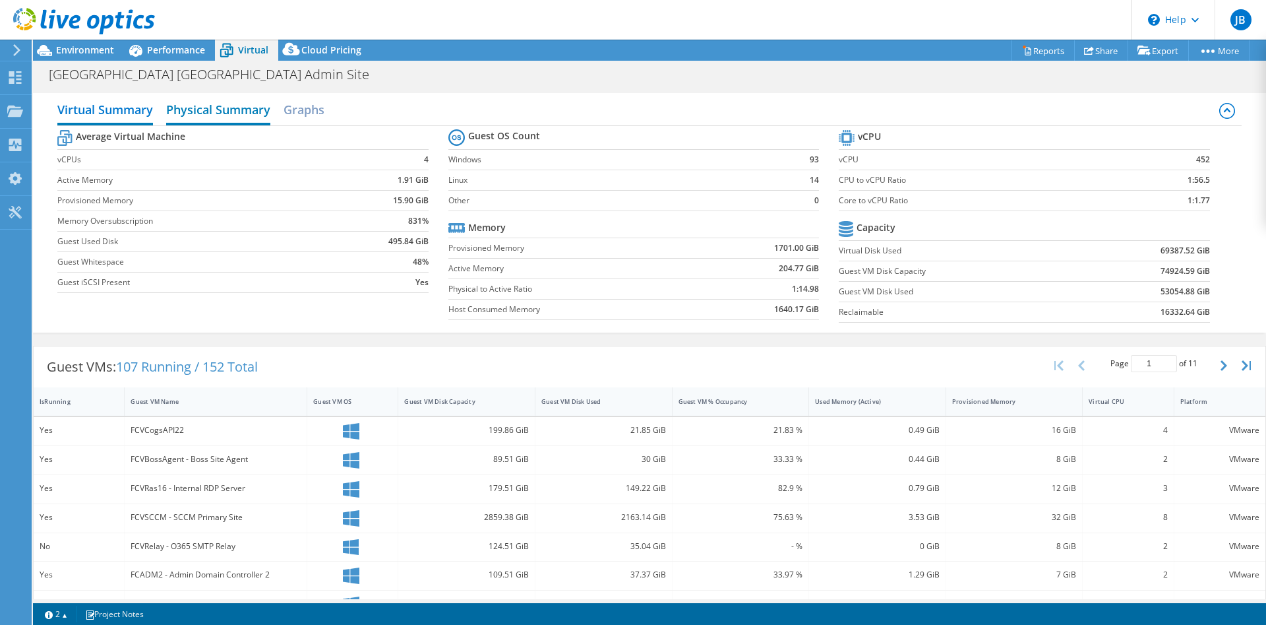
click at [241, 112] on h2 "Physical Summary" at bounding box center [218, 110] width 104 height 29
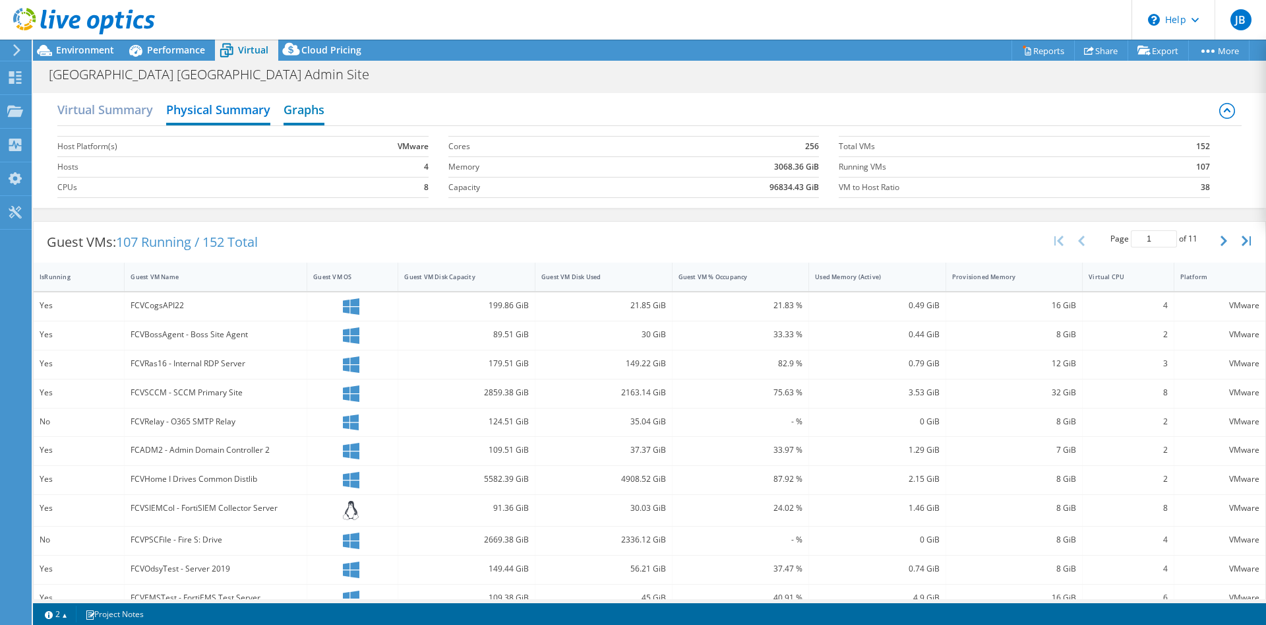
click at [323, 113] on h2 "Graphs" at bounding box center [304, 110] width 41 height 29
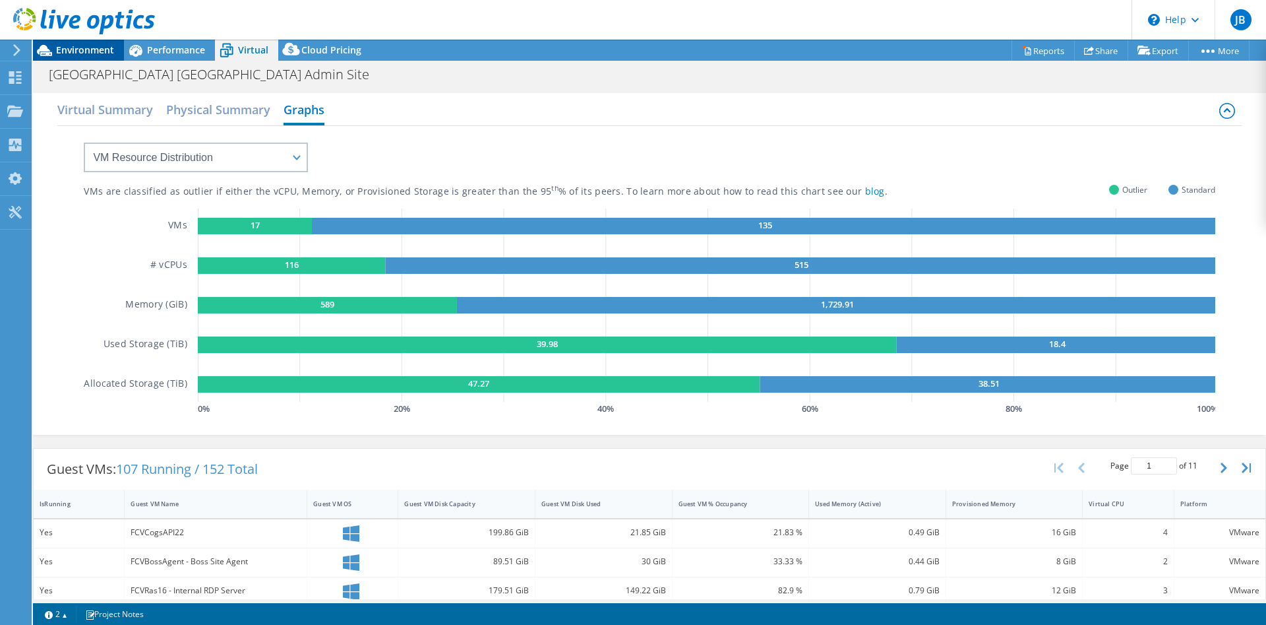
click at [101, 47] on span "Environment" at bounding box center [85, 50] width 58 height 13
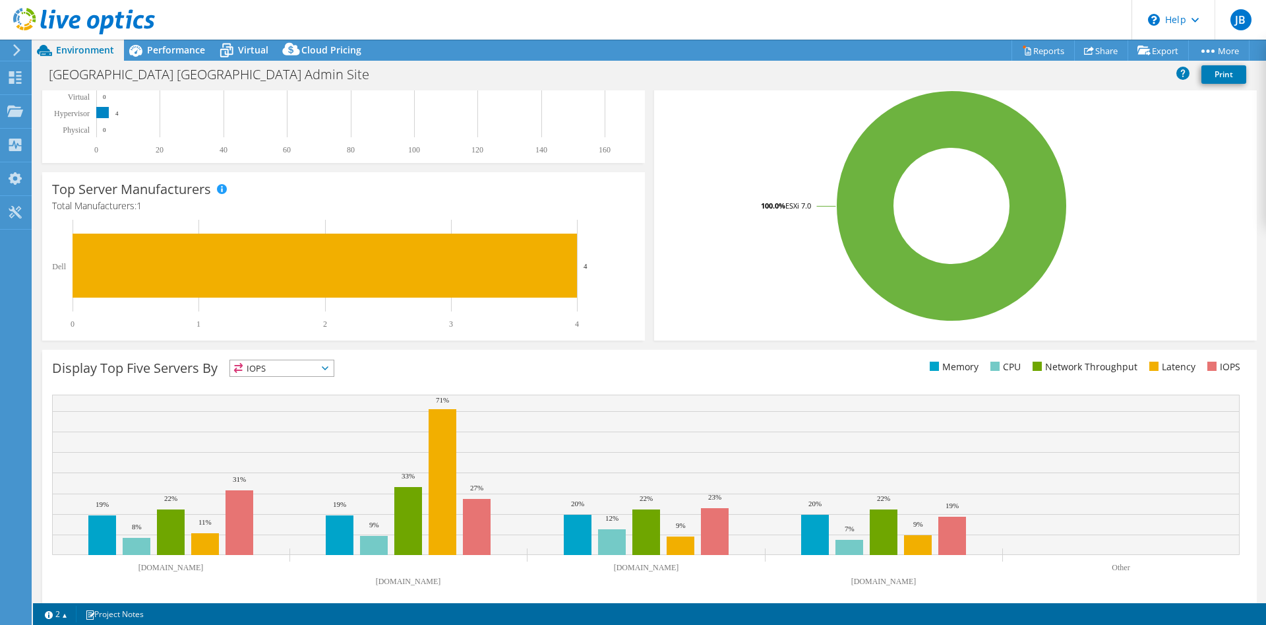
scroll to position [256, 0]
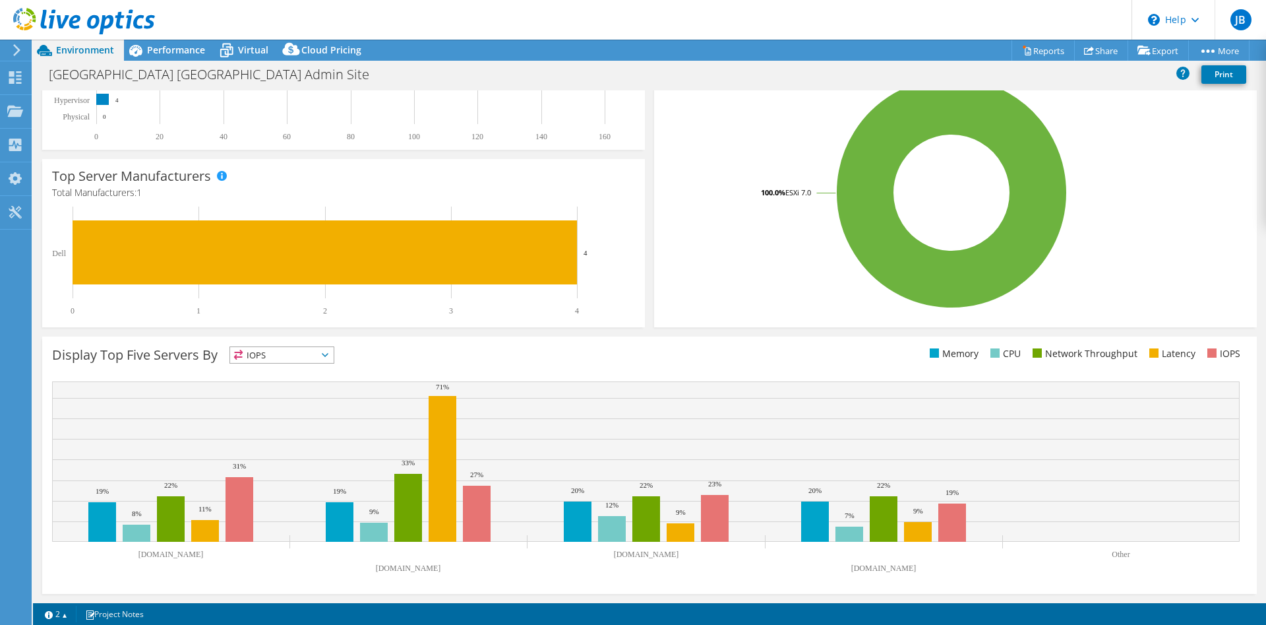
click at [260, 366] on div "Display Top Five Servers By IOPS IOPS" at bounding box center [351, 357] width 598 height 22
click at [262, 356] on span "IOPS" at bounding box center [282, 355] width 104 height 16
click at [316, 359] on span "IOPS" at bounding box center [282, 355] width 104 height 16
click at [271, 386] on li "Memory" at bounding box center [282, 390] width 104 height 18
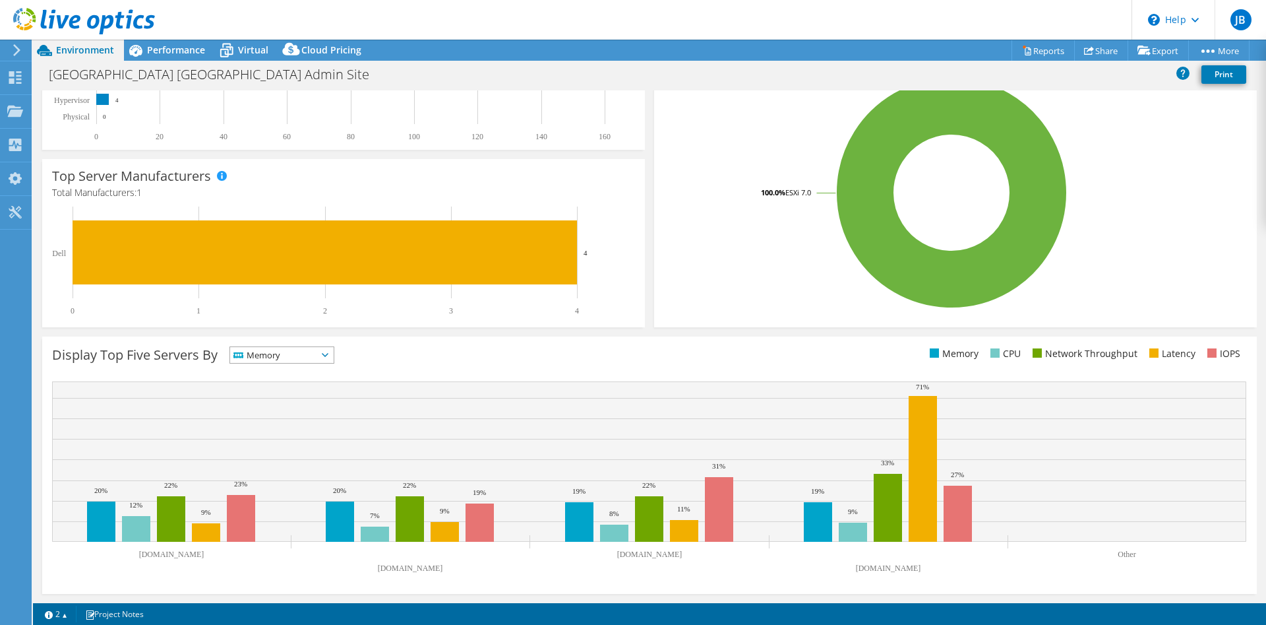
click at [275, 353] on span "Memory" at bounding box center [273, 355] width 87 height 16
click at [264, 408] on li "CPU" at bounding box center [282, 409] width 104 height 18
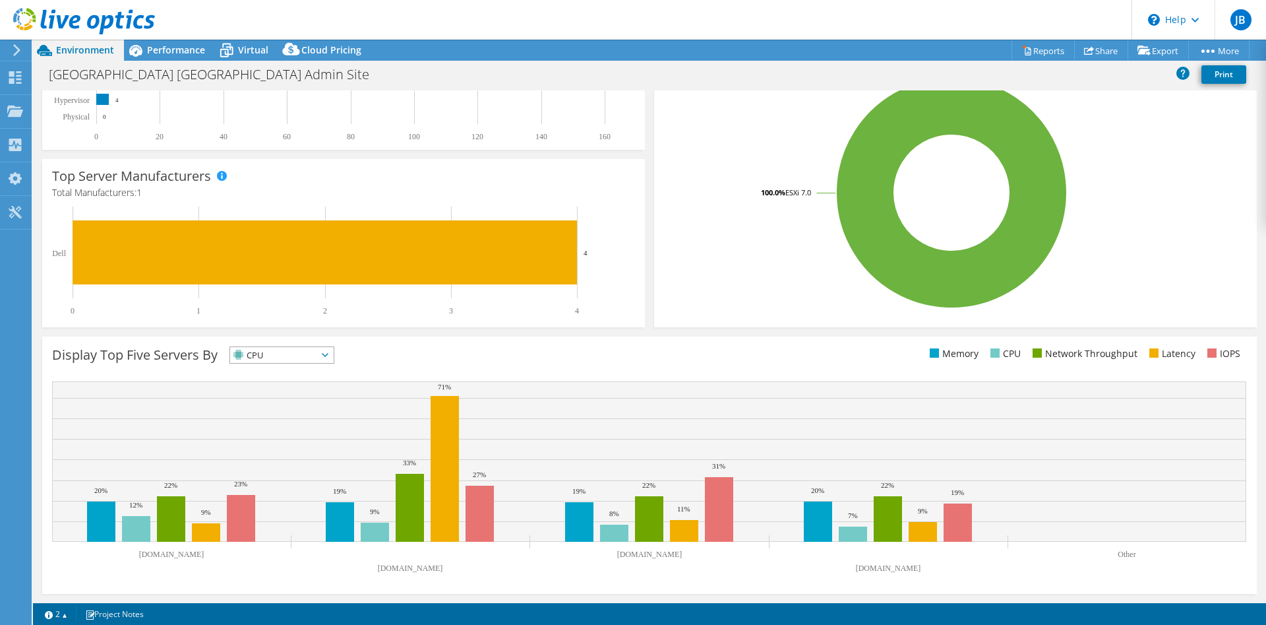
click at [280, 358] on span "CPU" at bounding box center [273, 355] width 87 height 16
click at [273, 427] on li "Network Throughput" at bounding box center [282, 427] width 104 height 18
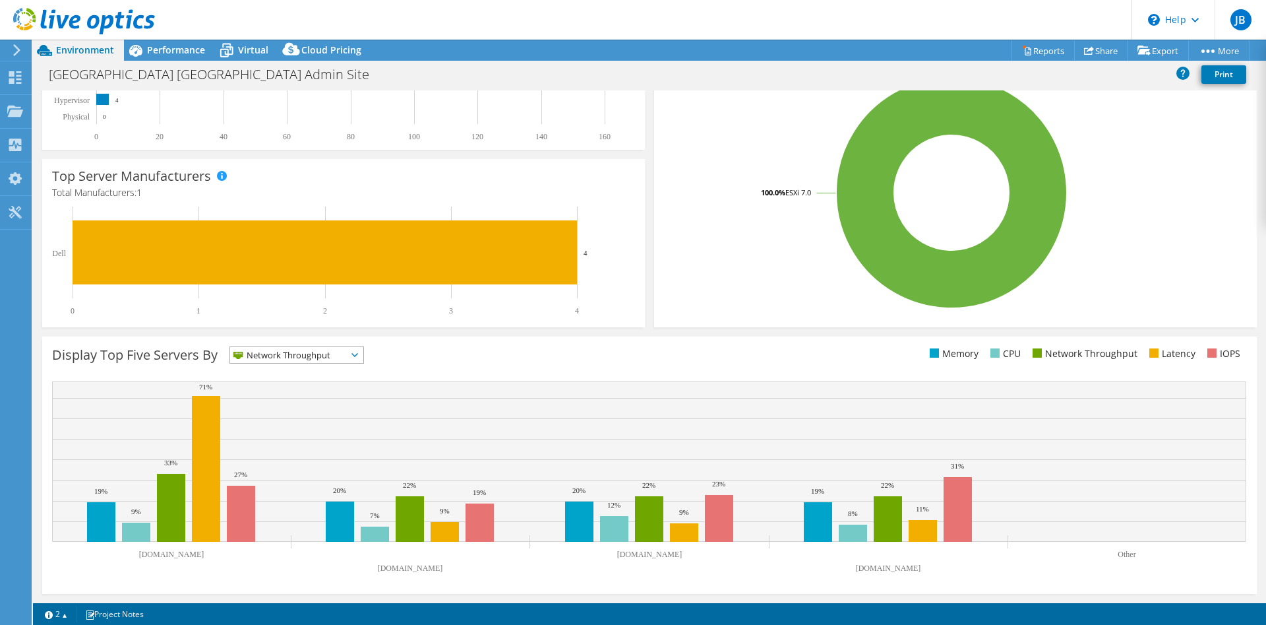
click at [274, 358] on span "Network Throughput" at bounding box center [288, 355] width 117 height 16
click at [258, 444] on li "Latency" at bounding box center [296, 446] width 133 height 18
click at [296, 357] on span "Latency" at bounding box center [273, 355] width 87 height 16
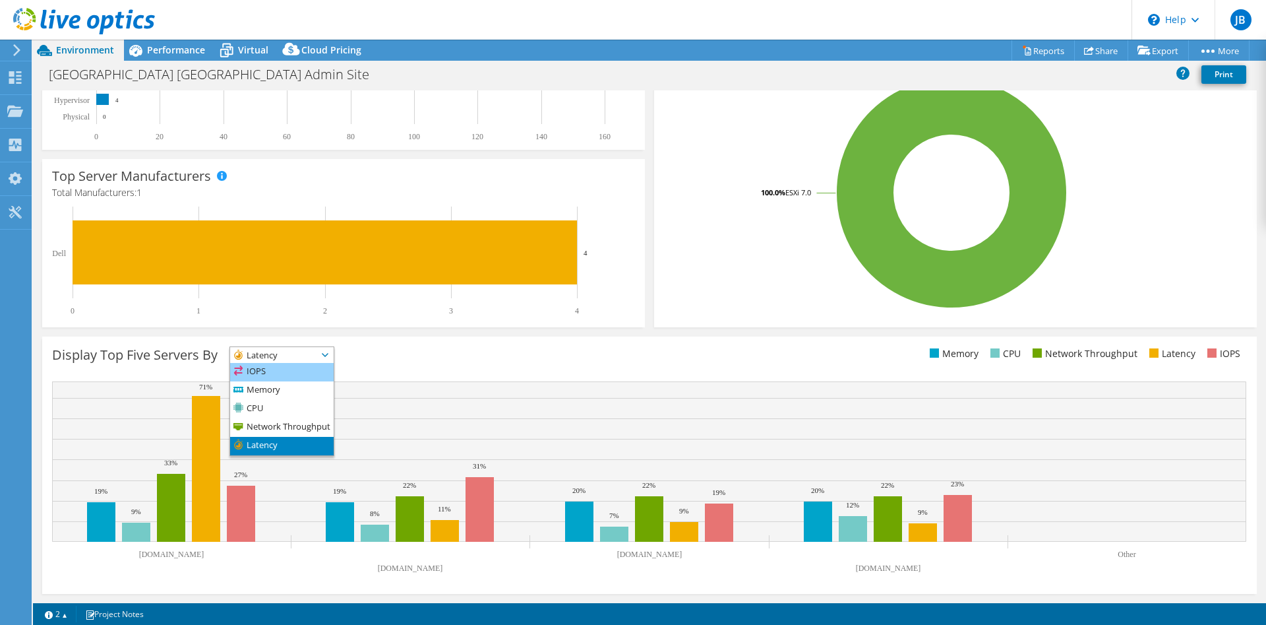
click at [284, 373] on li "IOPS" at bounding box center [282, 372] width 104 height 18
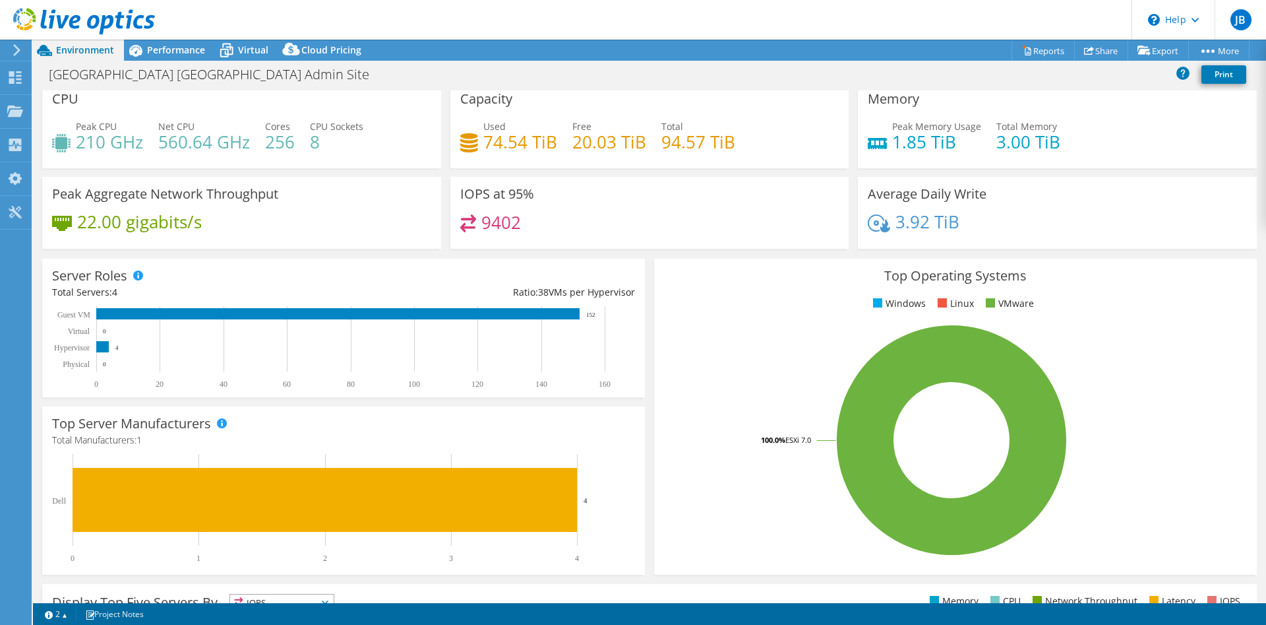
scroll to position [0, 0]
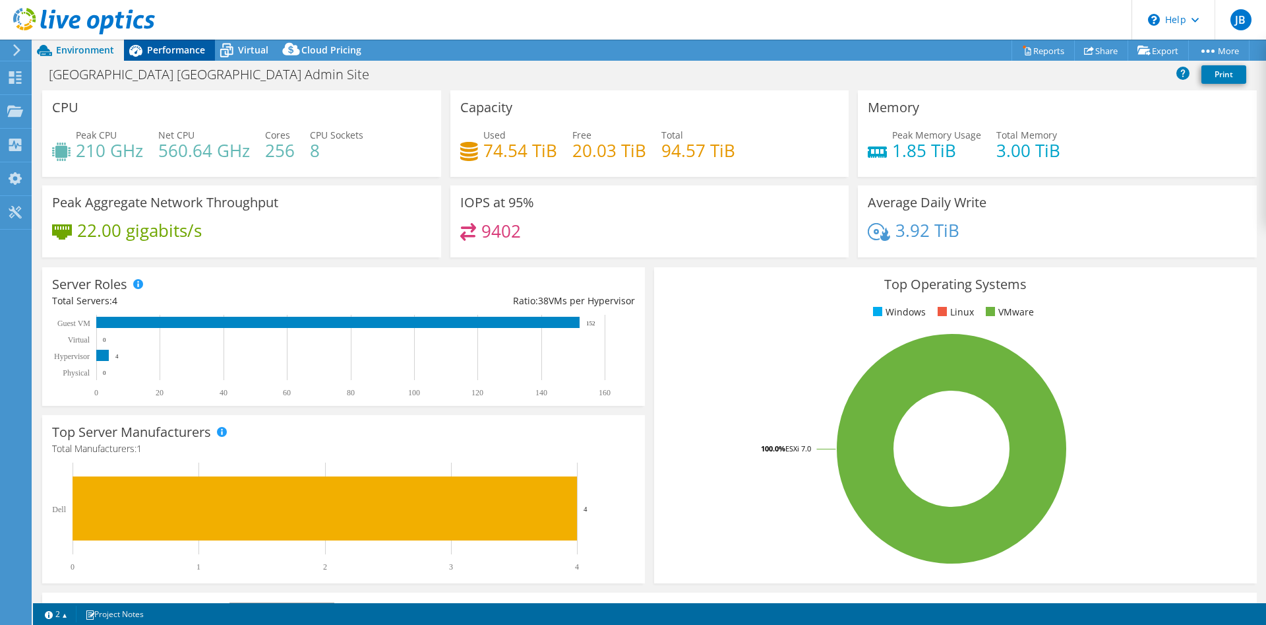
click at [189, 60] on div "Performance" at bounding box center [169, 50] width 91 height 21
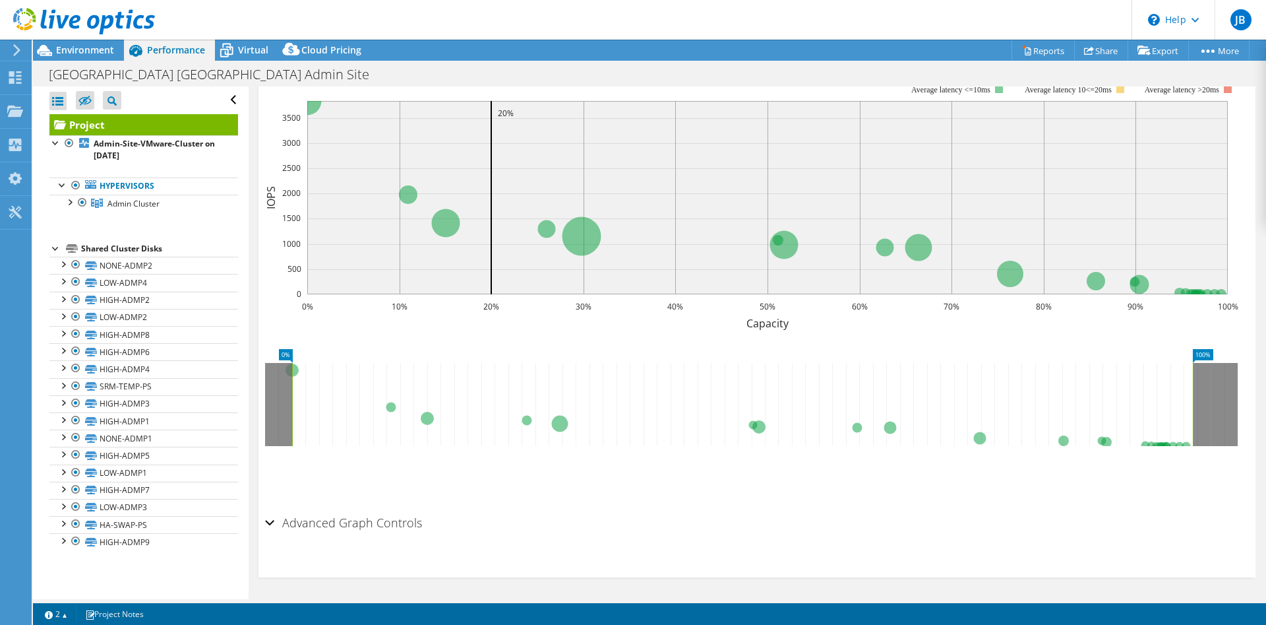
click at [12, 53] on div at bounding box center [14, 50] width 15 height 12
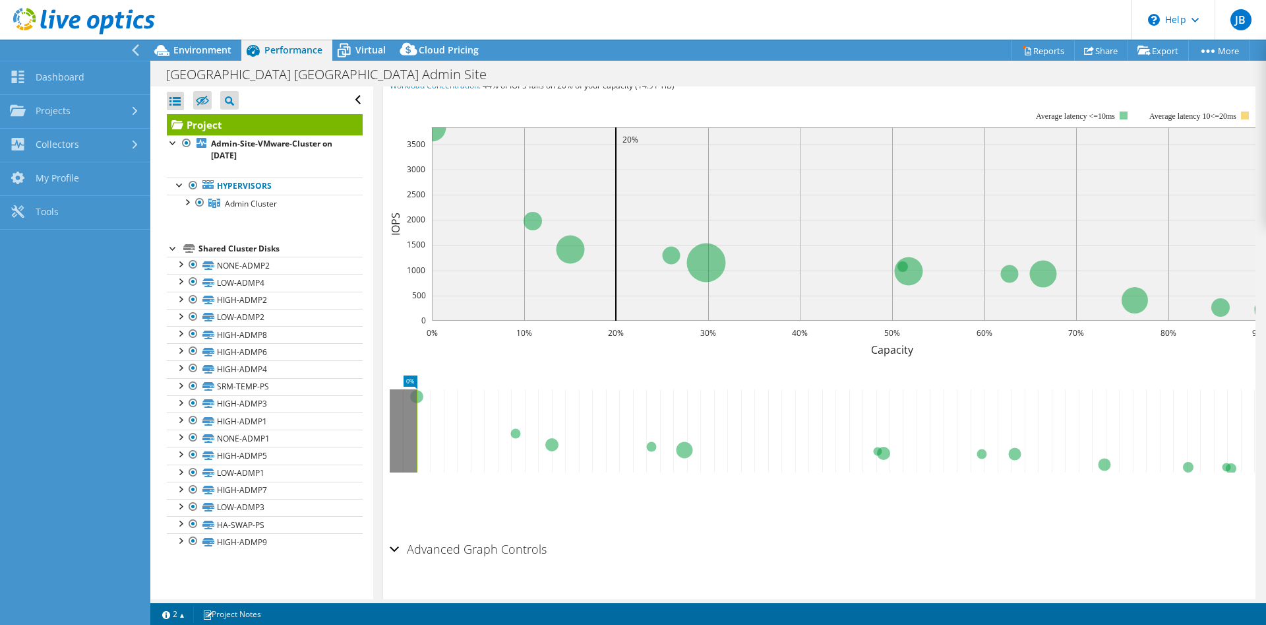
scroll to position [563, 0]
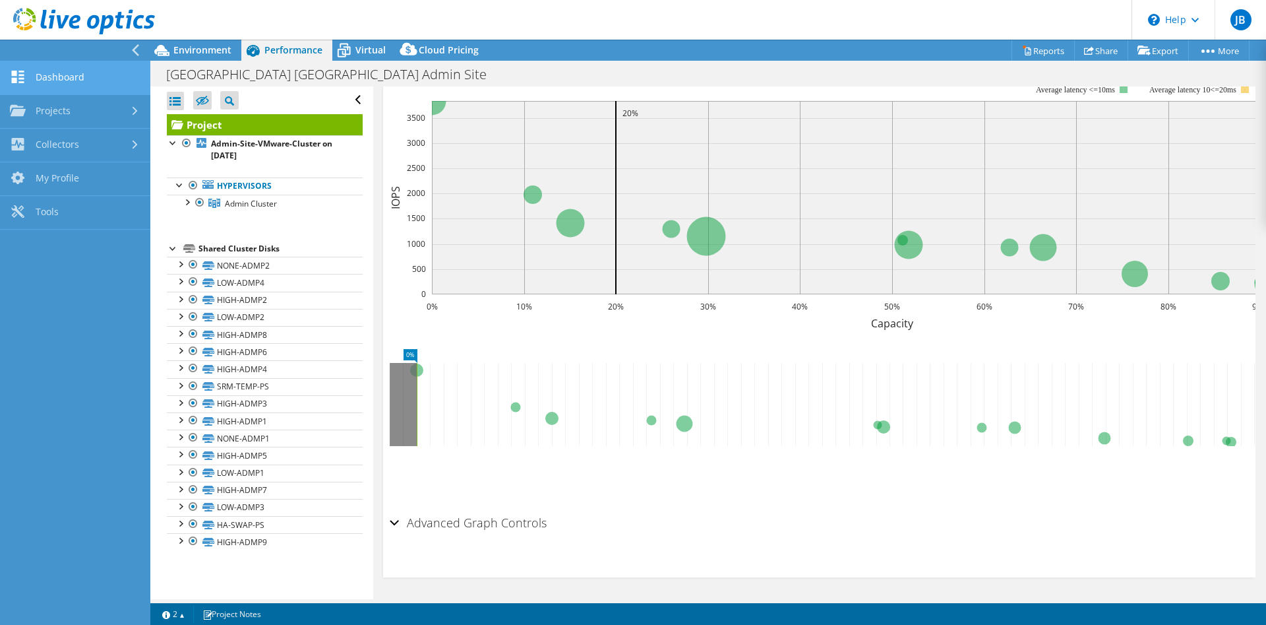
click at [53, 80] on link "Dashboard" at bounding box center [75, 78] width 150 height 34
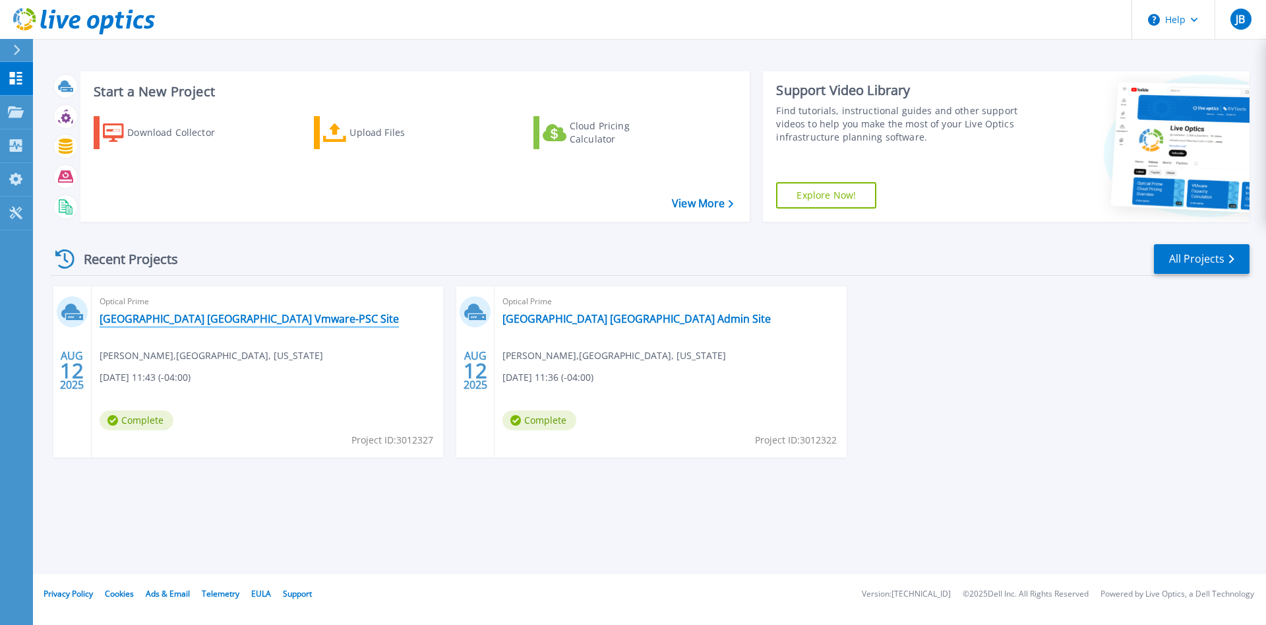
click at [220, 323] on link "[GEOGRAPHIC_DATA] [GEOGRAPHIC_DATA] Vmware-PSC Site" at bounding box center [249, 318] width 299 height 13
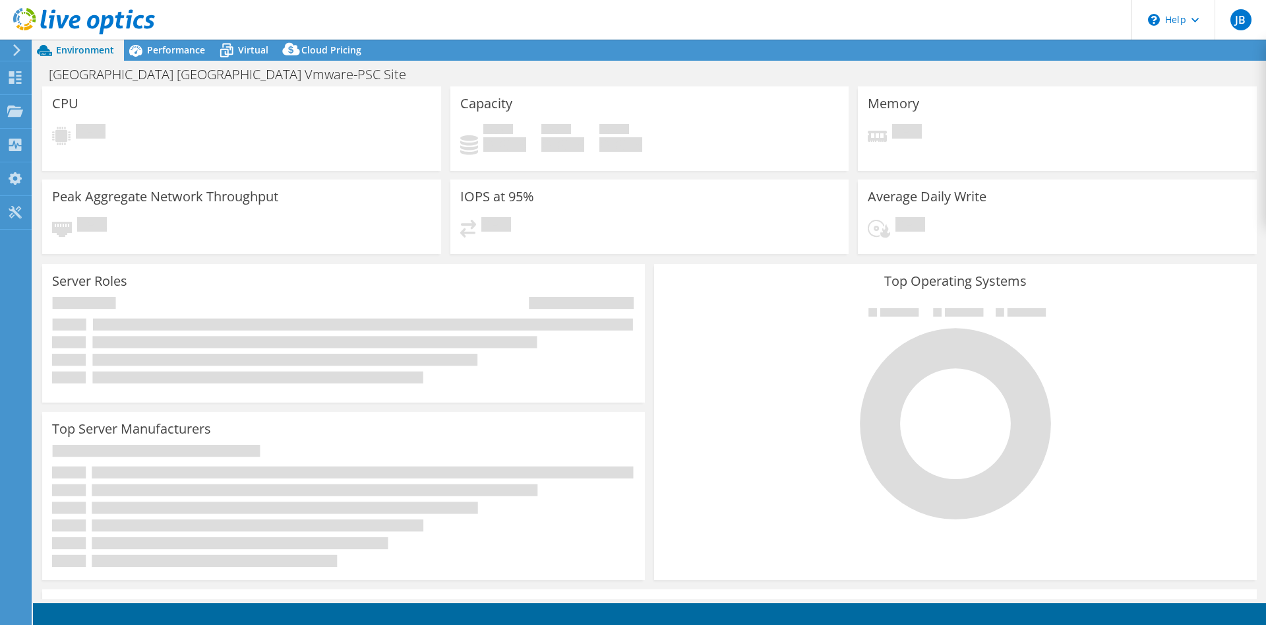
select select "USD"
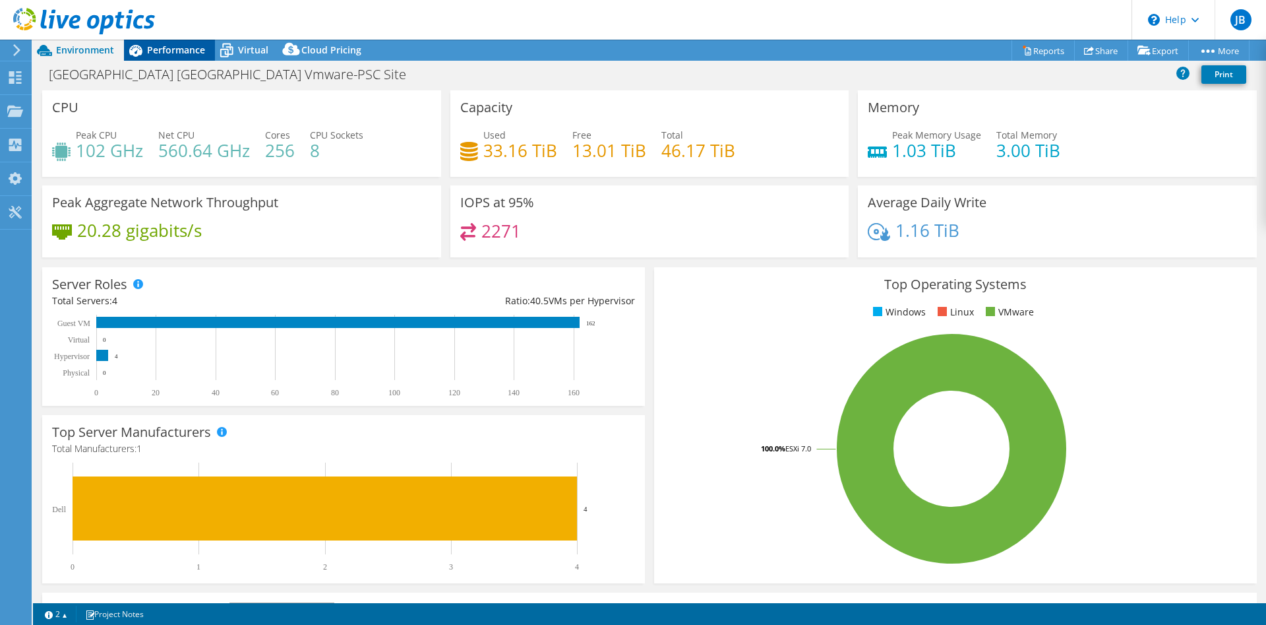
click at [145, 47] on icon at bounding box center [135, 50] width 23 height 23
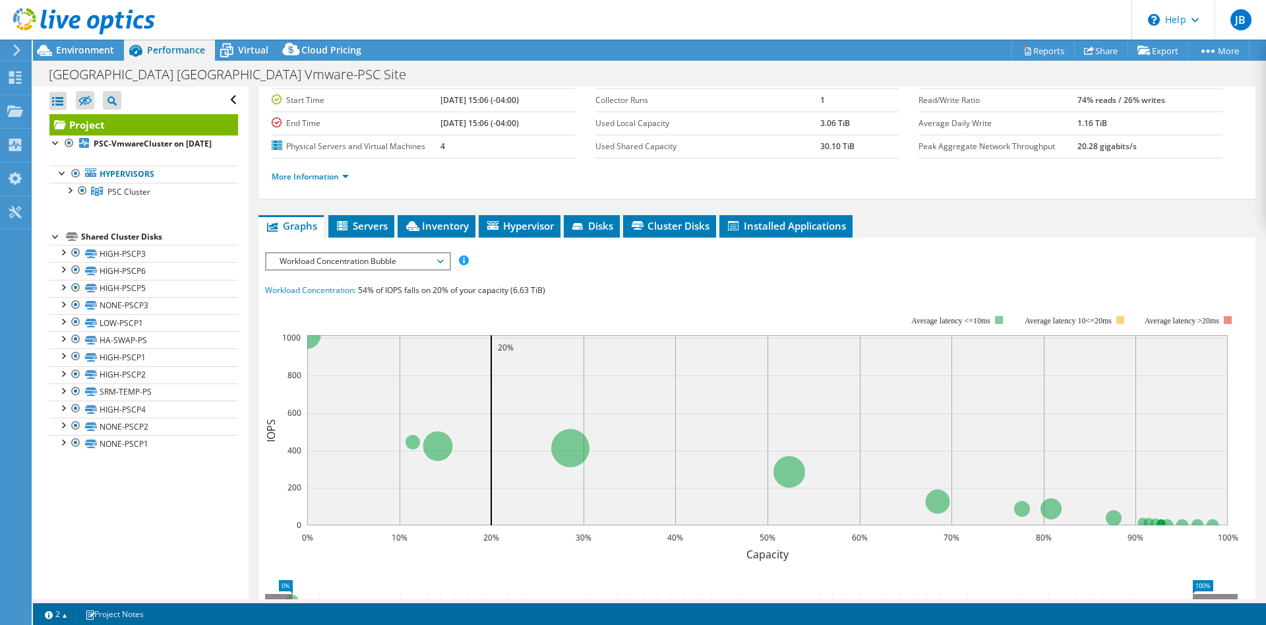
scroll to position [202, 0]
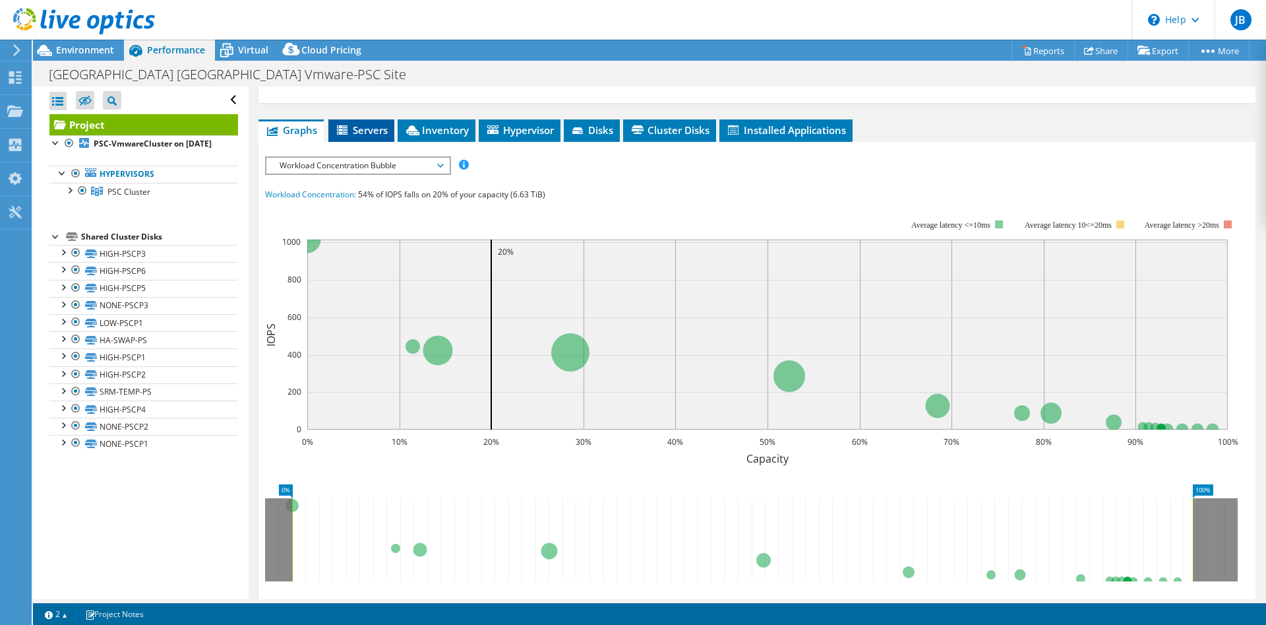
click at [363, 140] on li "Servers" at bounding box center [361, 130] width 66 height 22
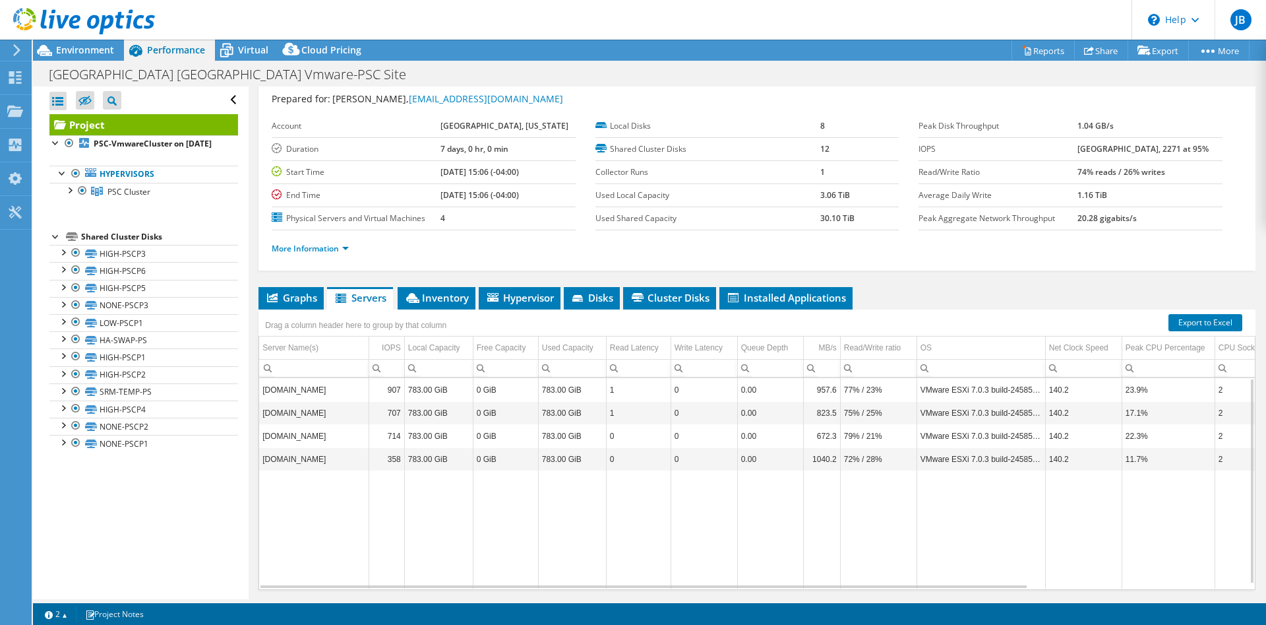
scroll to position [0, 0]
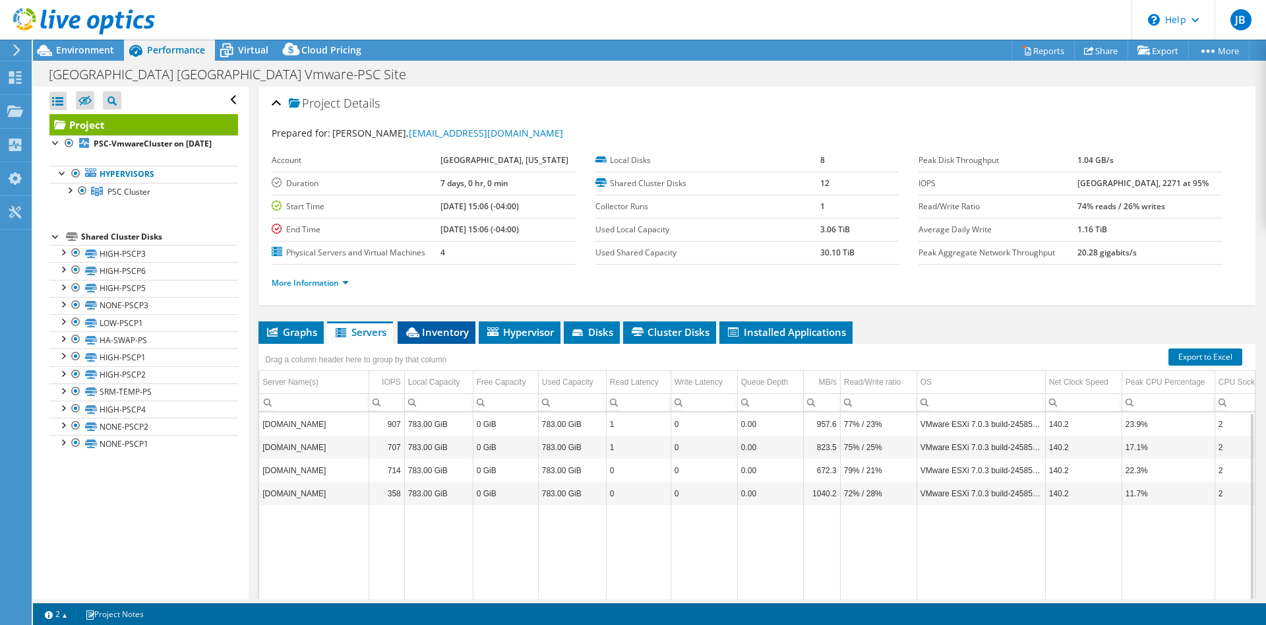
click at [430, 334] on span "Inventory" at bounding box center [436, 331] width 65 height 13
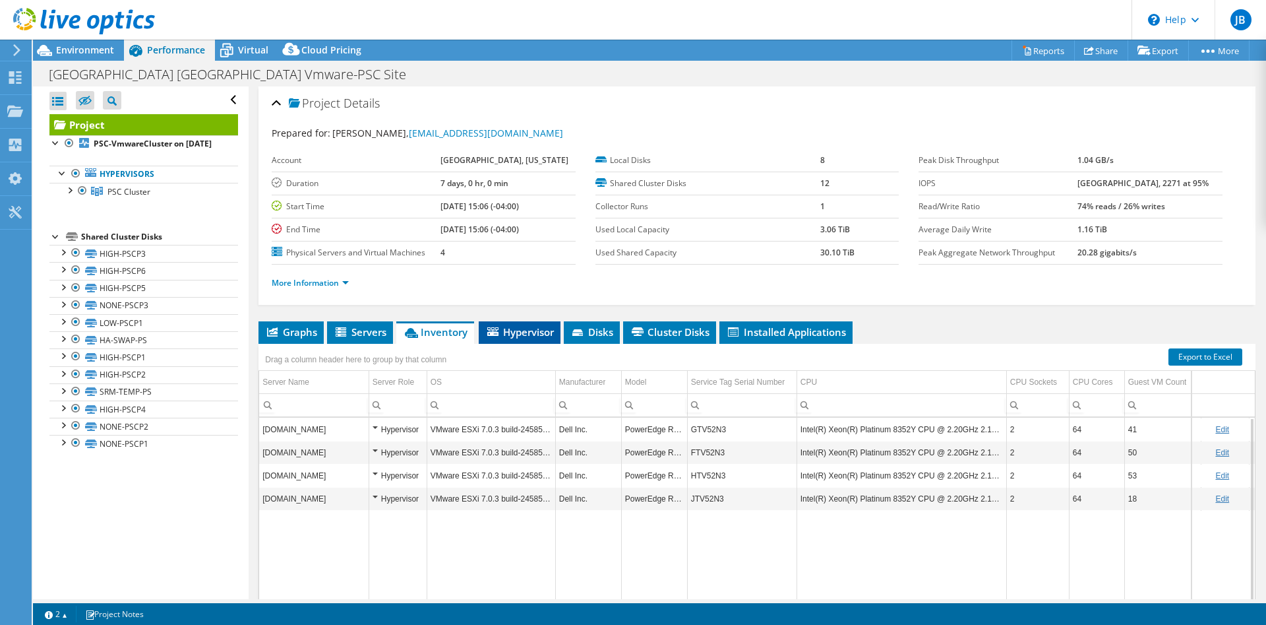
click at [512, 334] on span "Hypervisor" at bounding box center [519, 331] width 69 height 13
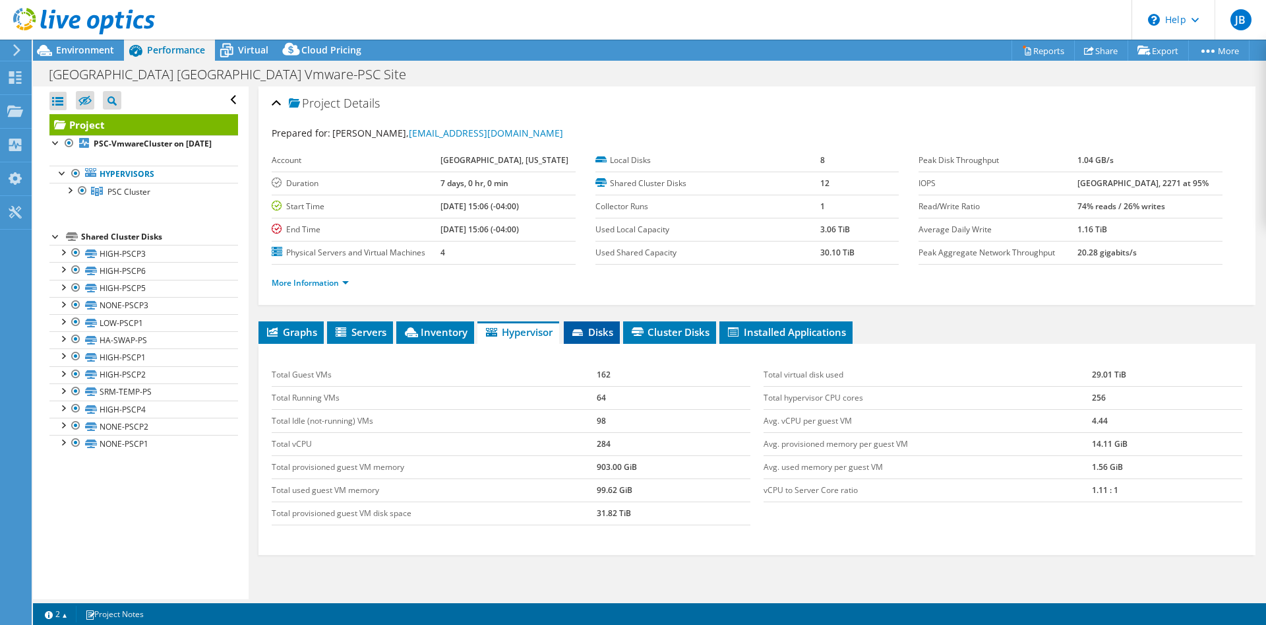
click at [615, 342] on li "Disks" at bounding box center [592, 332] width 56 height 22
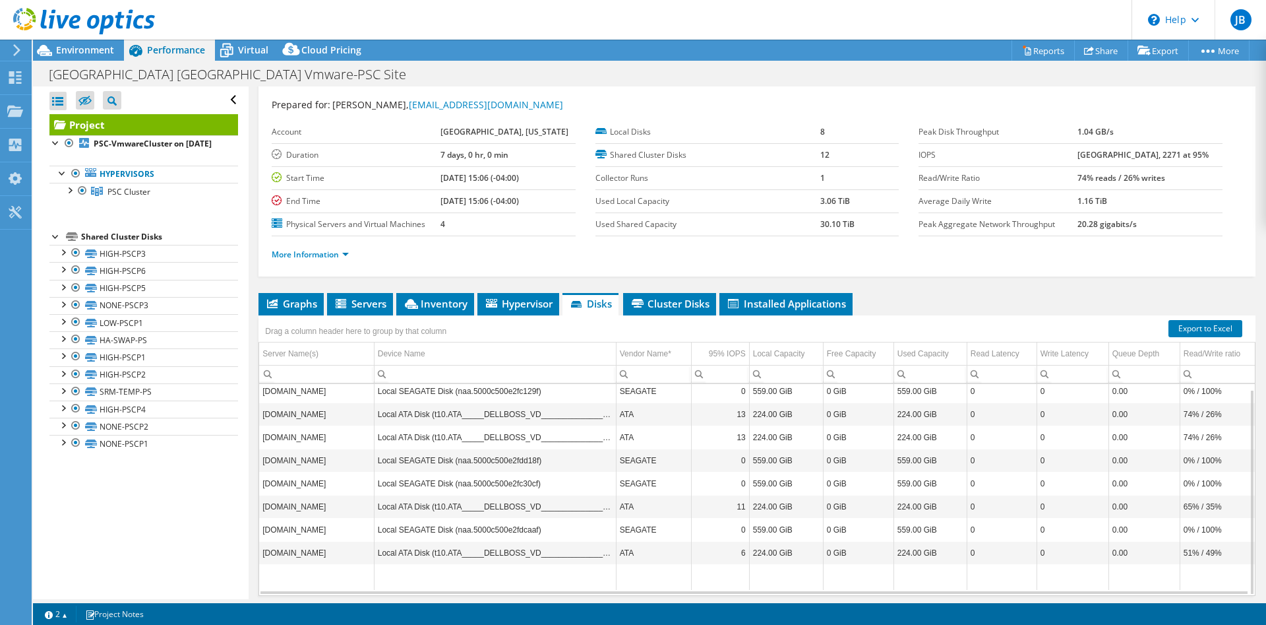
scroll to position [75, 0]
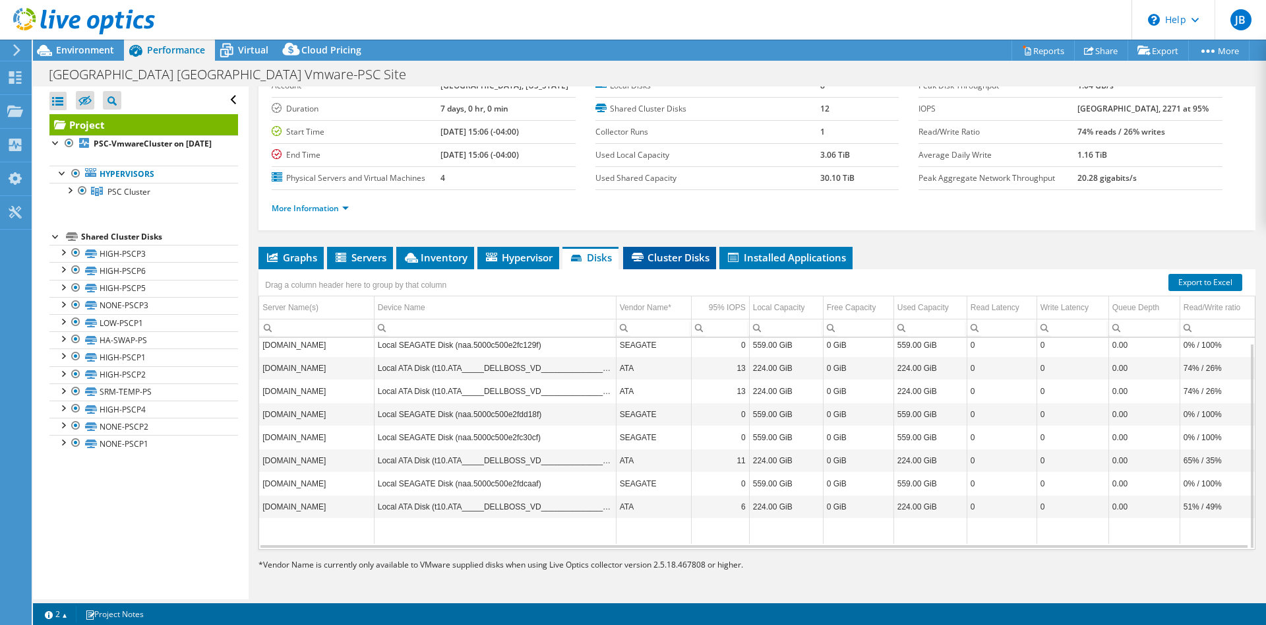
click at [665, 255] on span "Cluster Disks" at bounding box center [670, 257] width 80 height 13
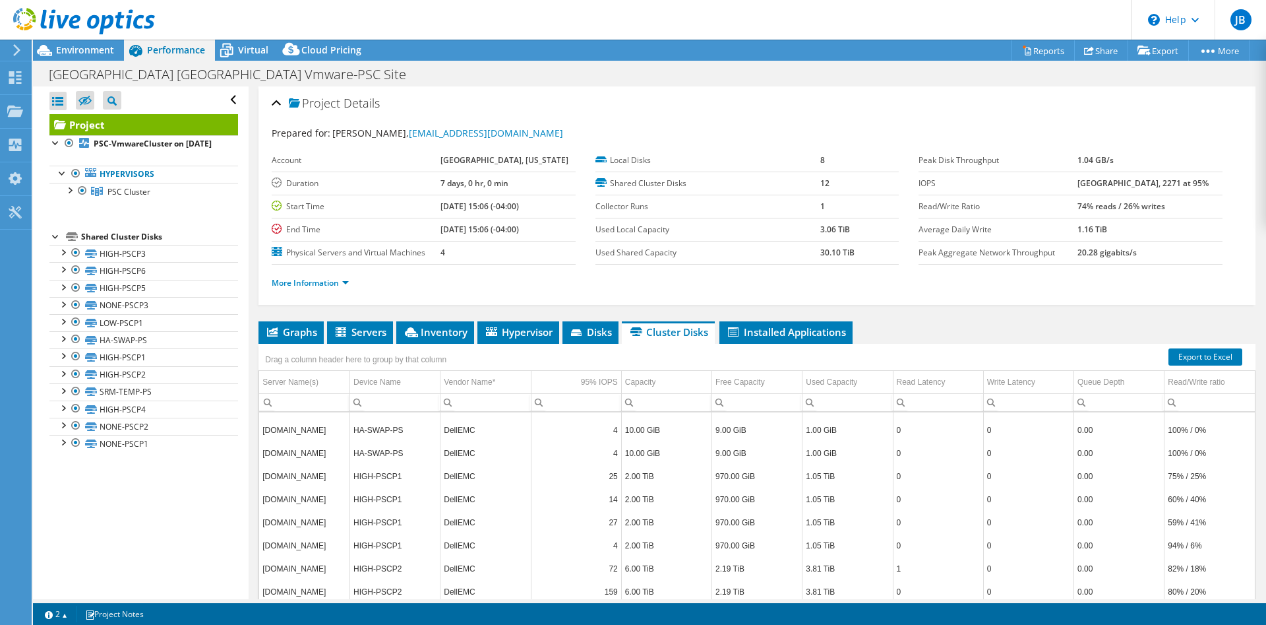
scroll to position [264, 0]
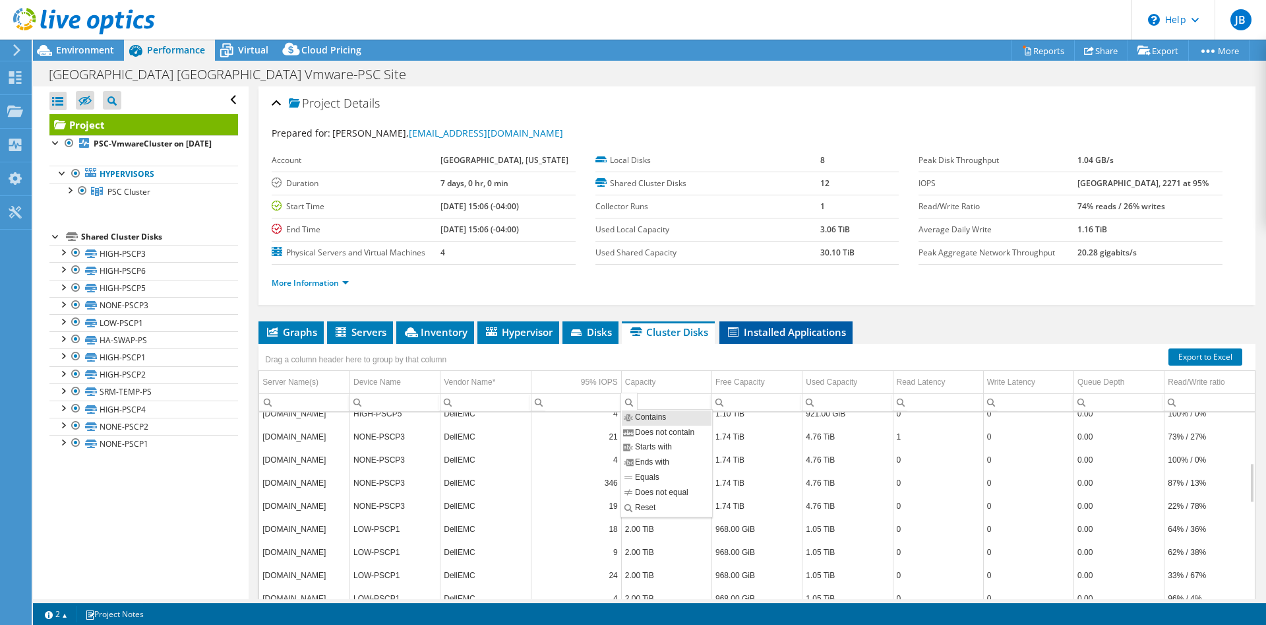
click at [764, 336] on span "Installed Applications" at bounding box center [786, 331] width 120 height 13
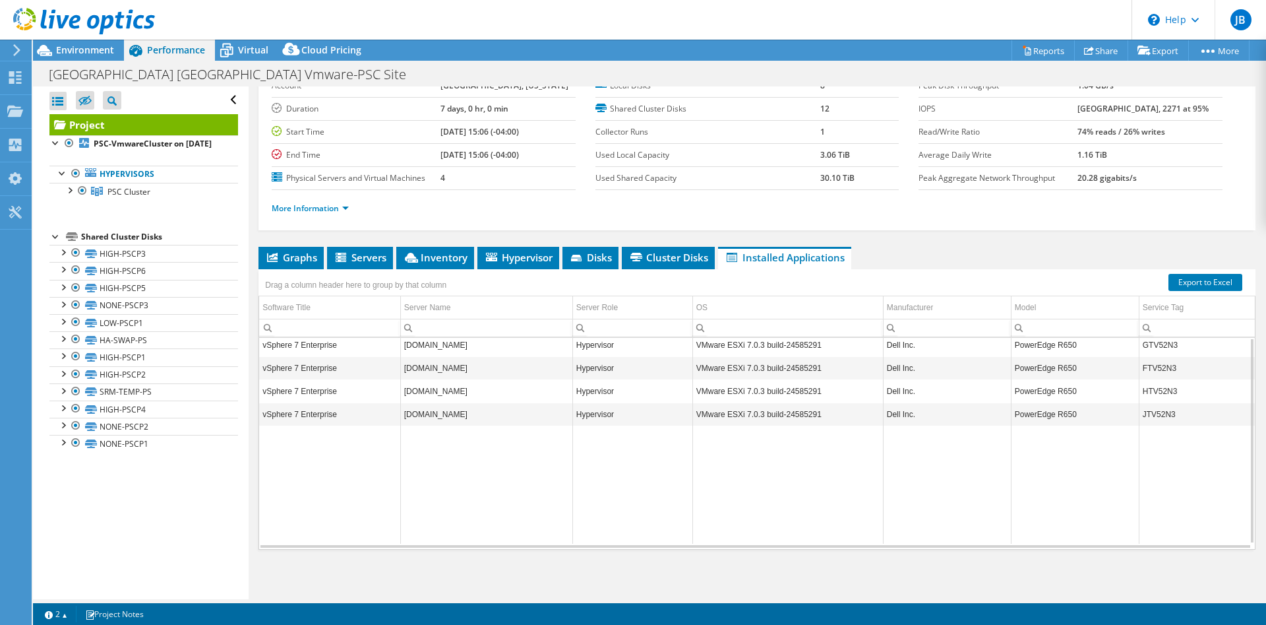
scroll to position [0, 0]
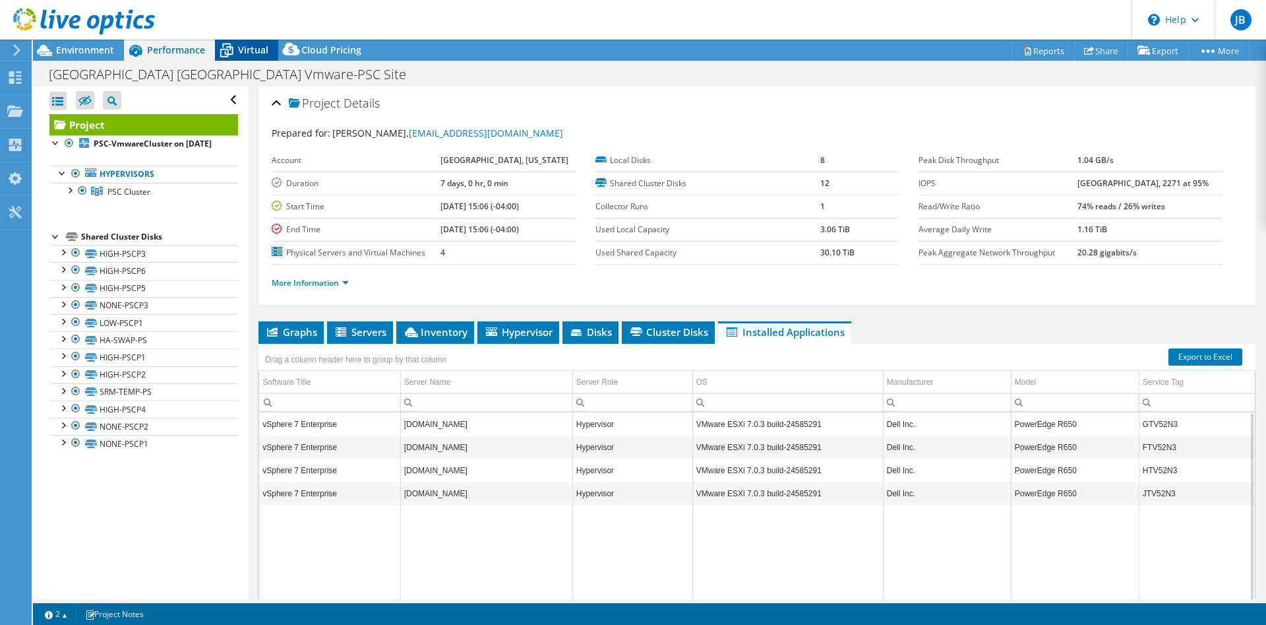
click at [255, 51] on span "Virtual" at bounding box center [253, 50] width 30 height 13
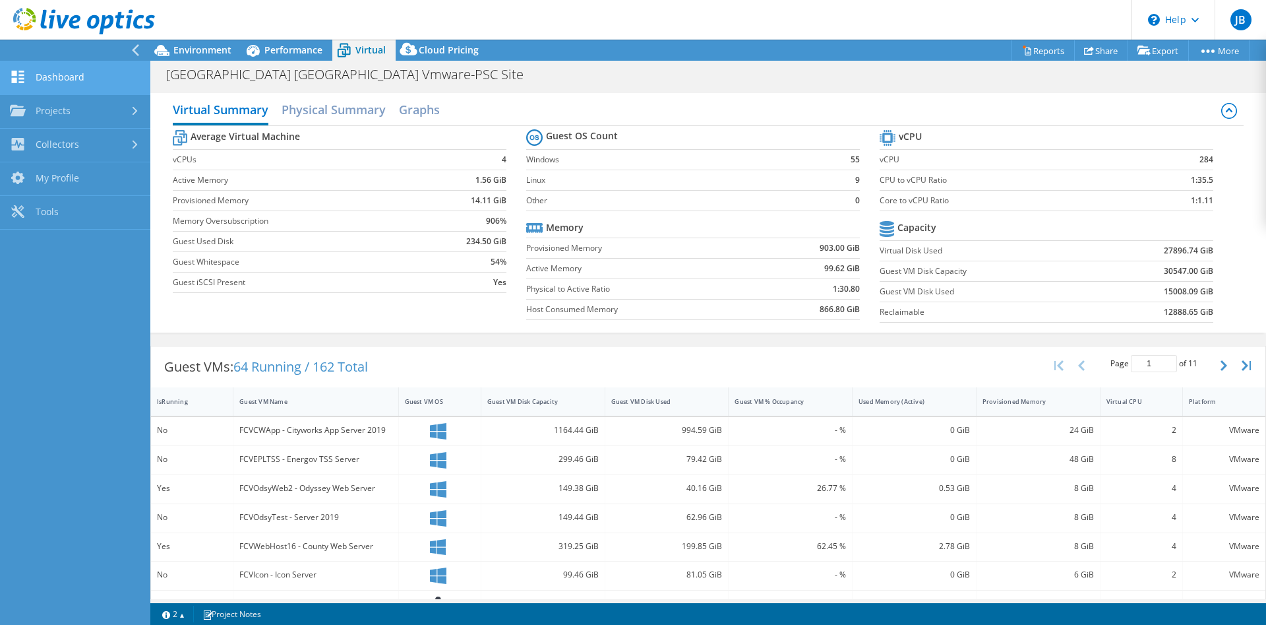
click at [57, 78] on link "Dashboard" at bounding box center [75, 78] width 150 height 34
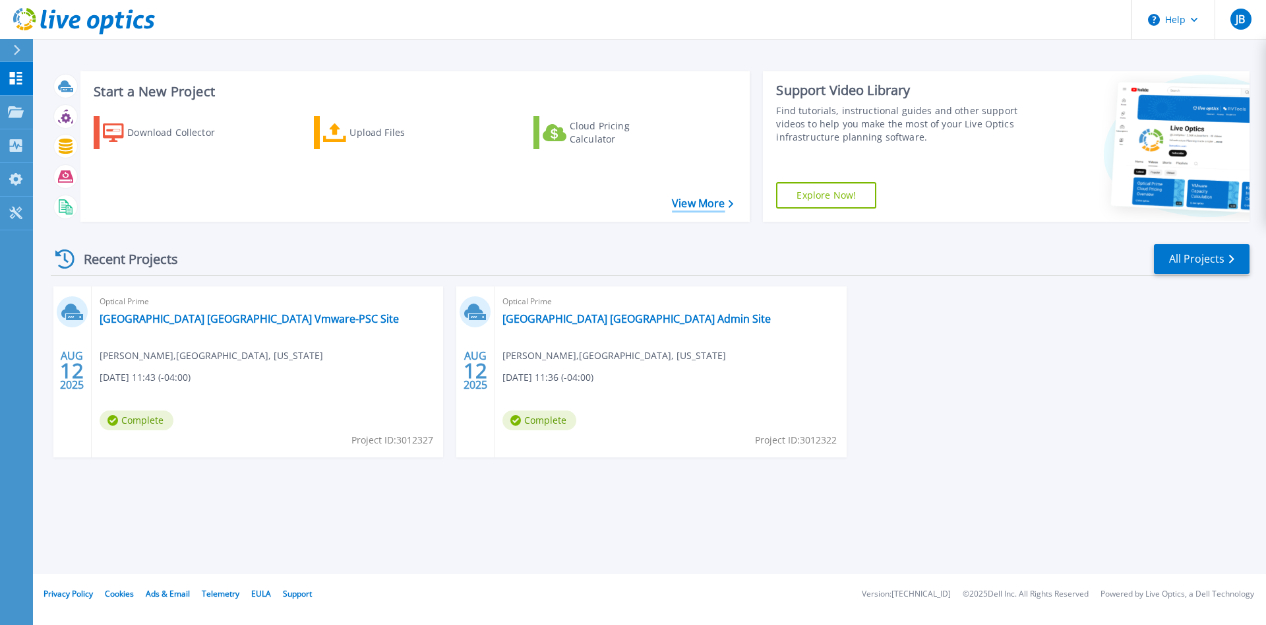
click at [719, 206] on link "View More" at bounding box center [702, 203] width 61 height 13
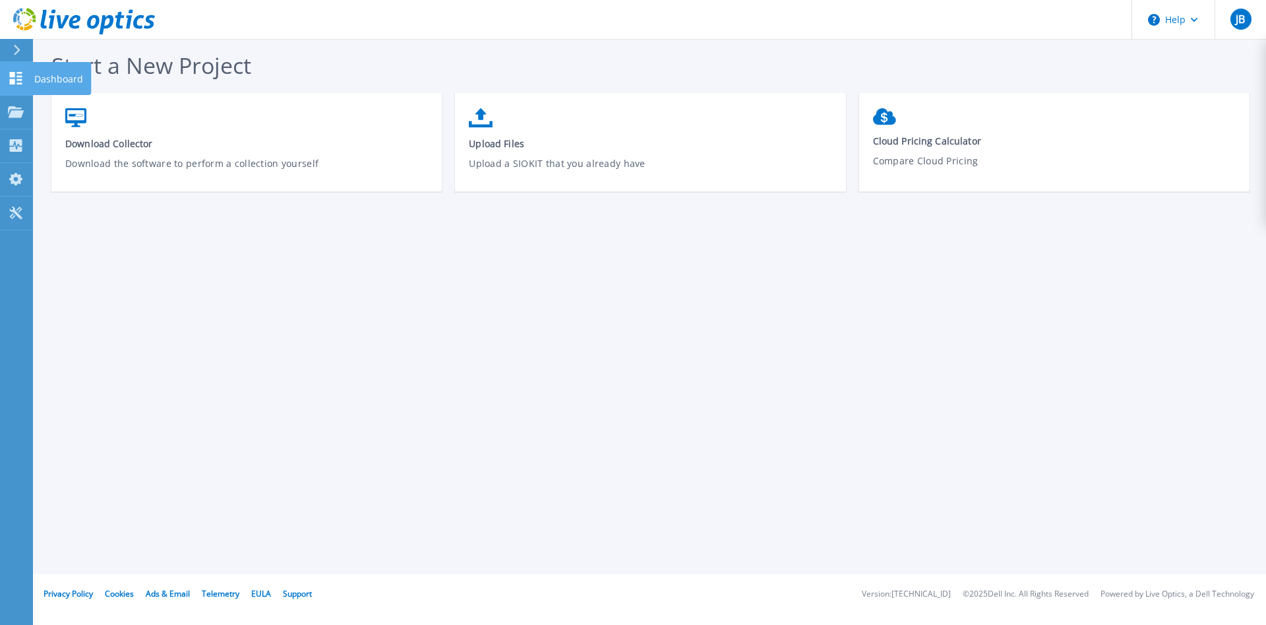
click at [2, 82] on link "Dashboard Dashboard" at bounding box center [16, 79] width 33 height 34
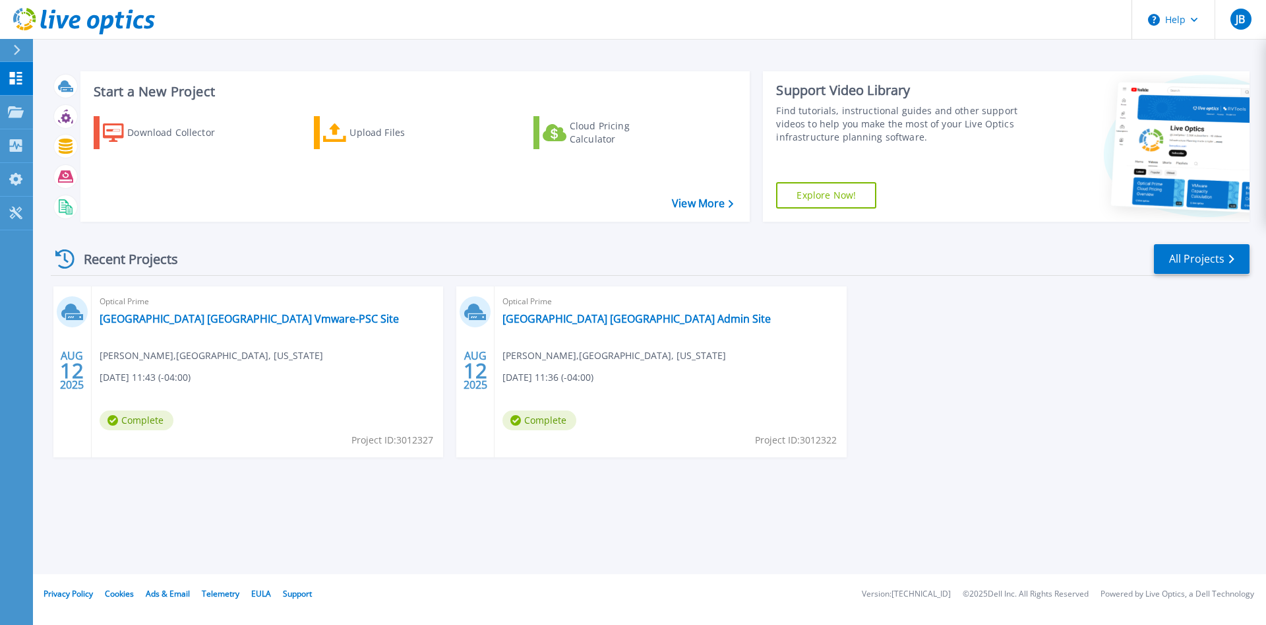
click at [7, 55] on button at bounding box center [16, 50] width 33 height 23
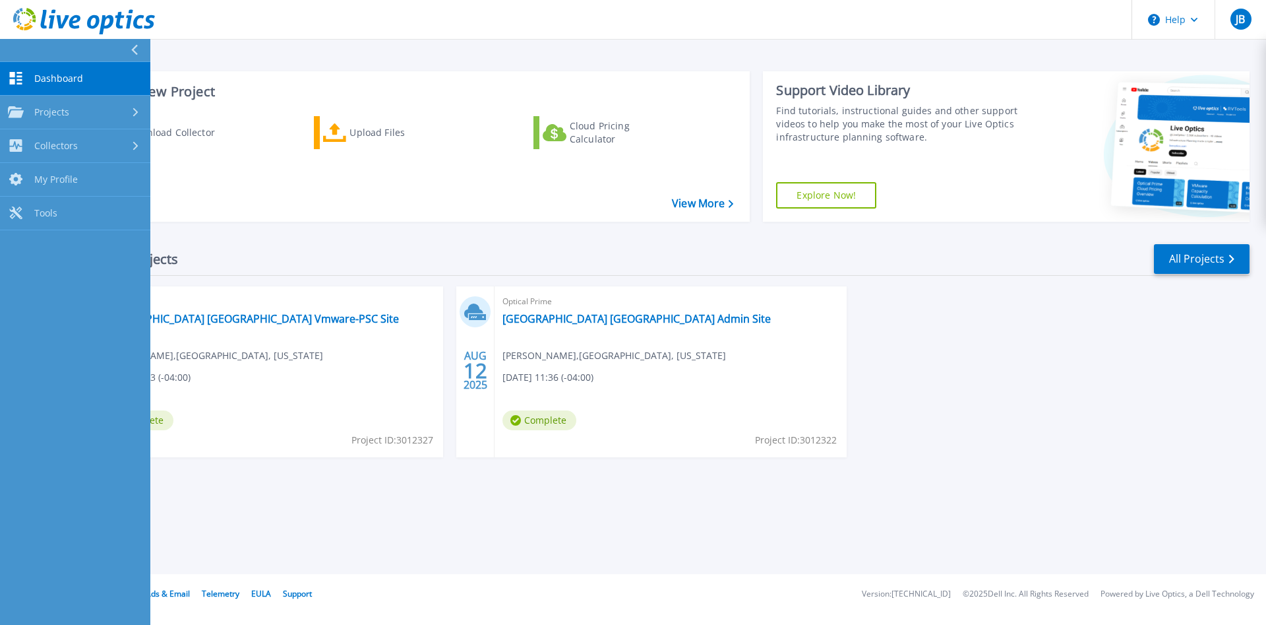
click at [49, 71] on link "Dashboard Dashboard" at bounding box center [75, 79] width 150 height 34
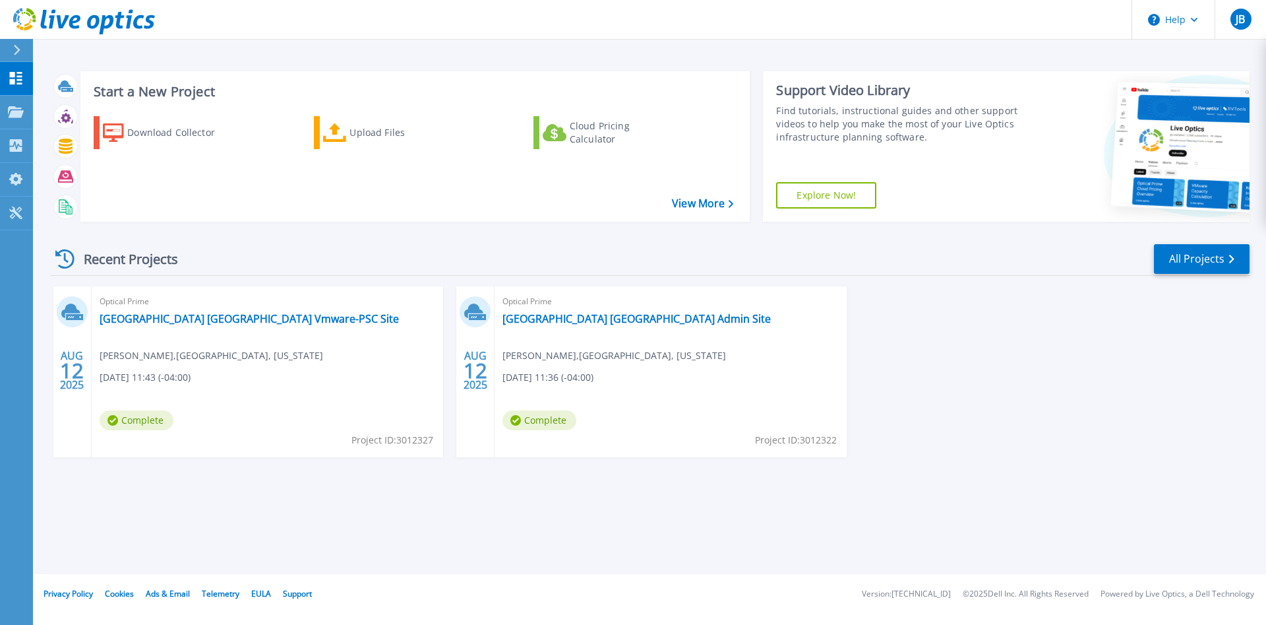
click at [18, 56] on div at bounding box center [22, 50] width 21 height 22
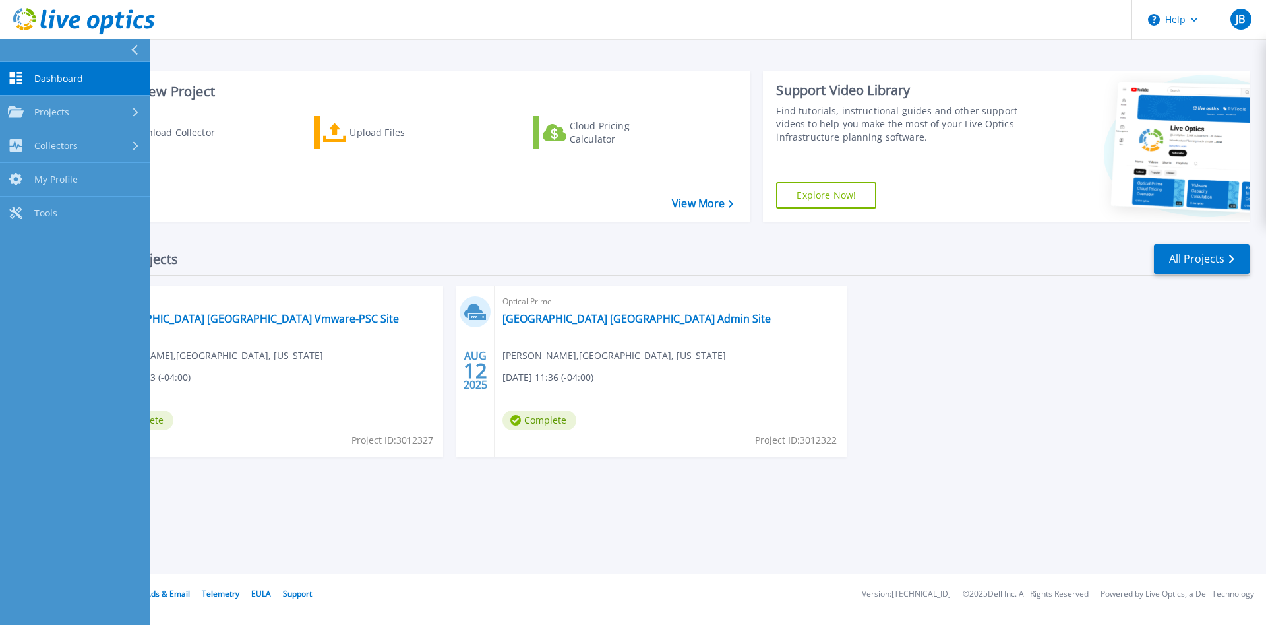
click at [135, 45] on icon at bounding box center [134, 50] width 7 height 11
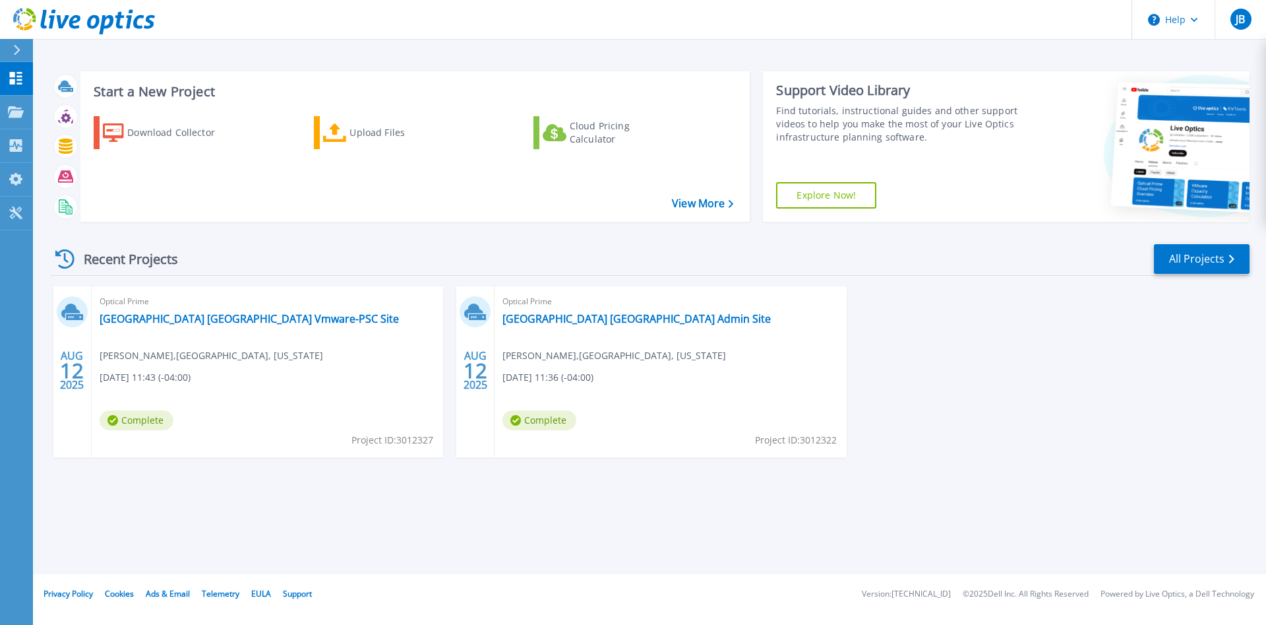
click at [30, 51] on div at bounding box center [22, 50] width 21 height 22
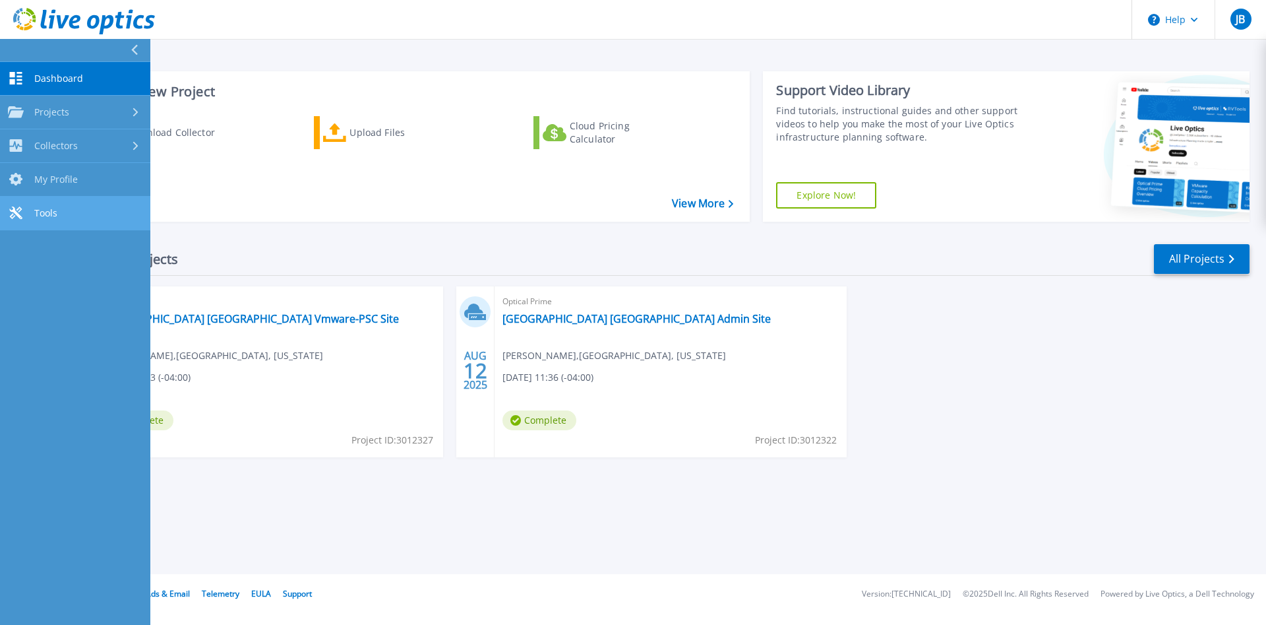
click at [62, 212] on link "Tools Tools" at bounding box center [75, 214] width 150 height 34
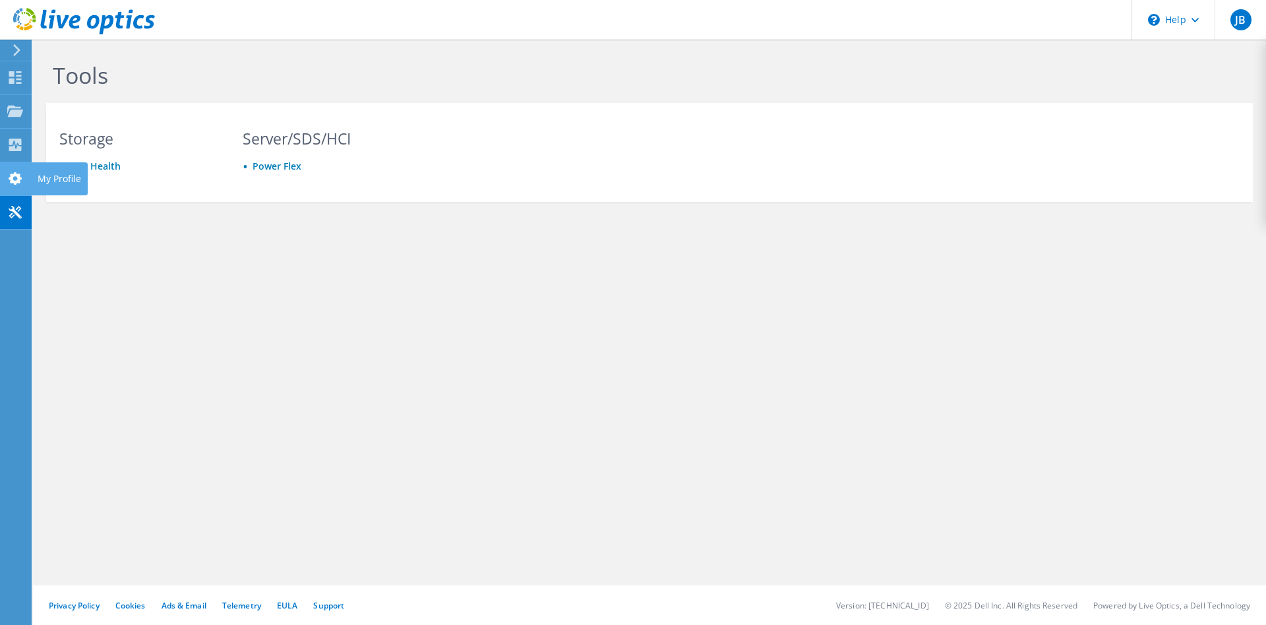
click at [15, 176] on use at bounding box center [15, 178] width 13 height 13
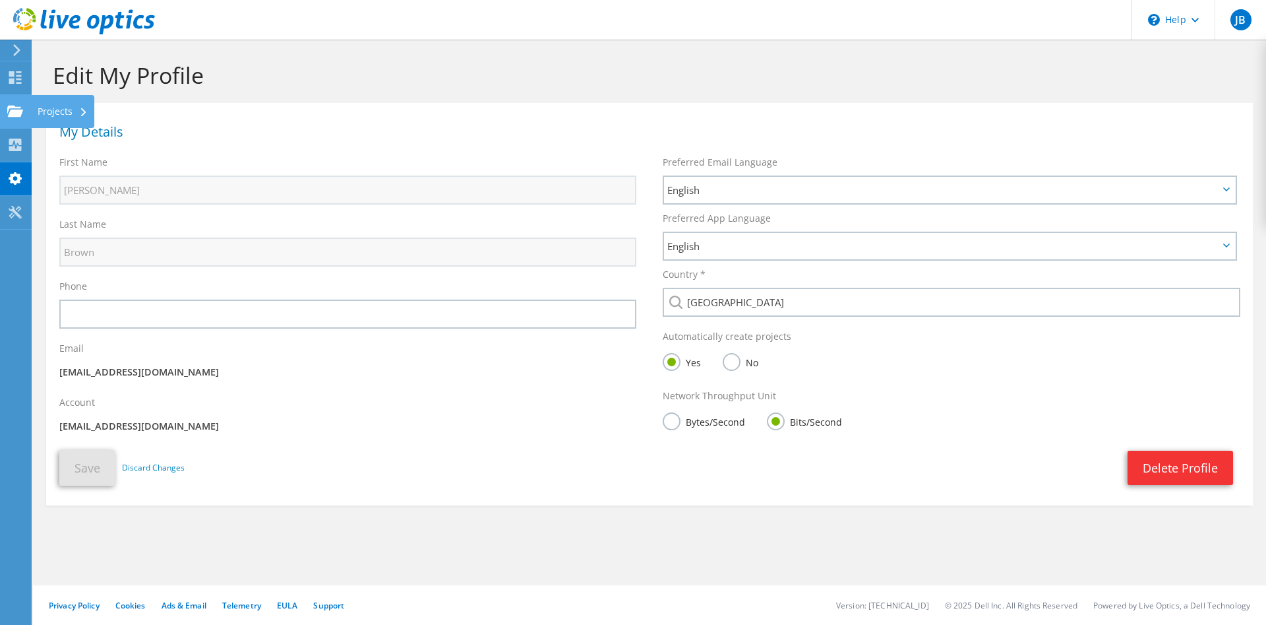
click at [21, 113] on use at bounding box center [15, 110] width 16 height 11
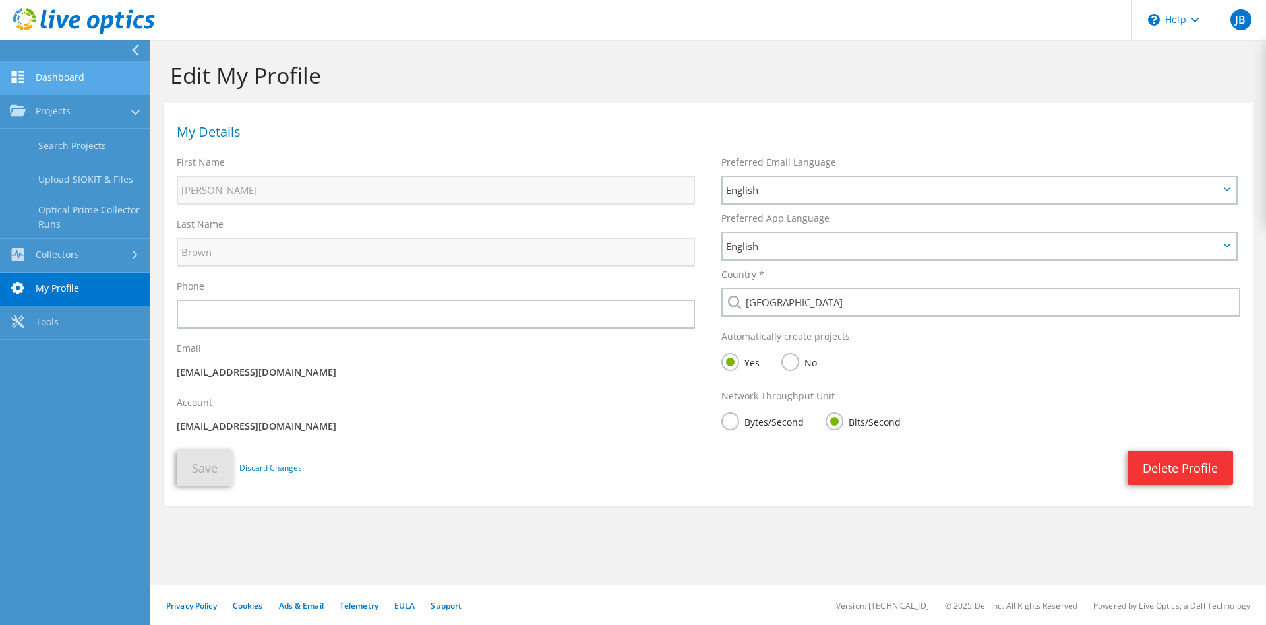
click at [44, 84] on link "Dashboard" at bounding box center [75, 78] width 150 height 34
